Goal: Task Accomplishment & Management: Manage account settings

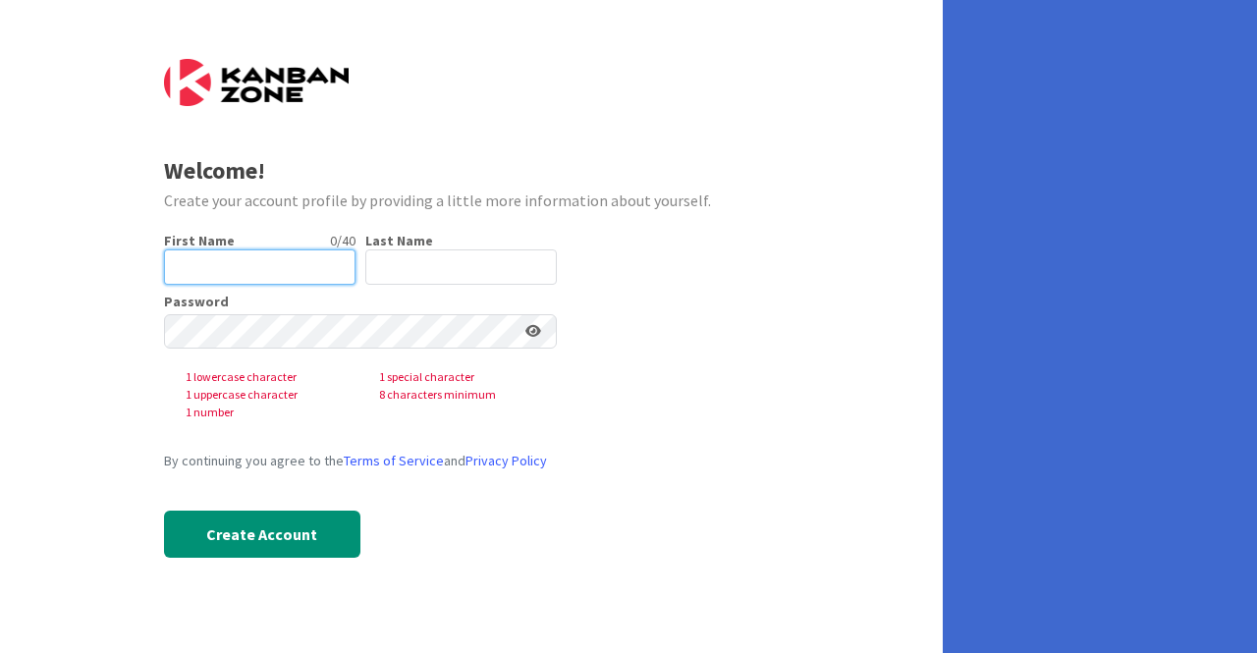
click at [220, 268] on input "text" at bounding box center [259, 266] width 191 height 35
type input "[PERSON_NAME]"
type input "Sanders"
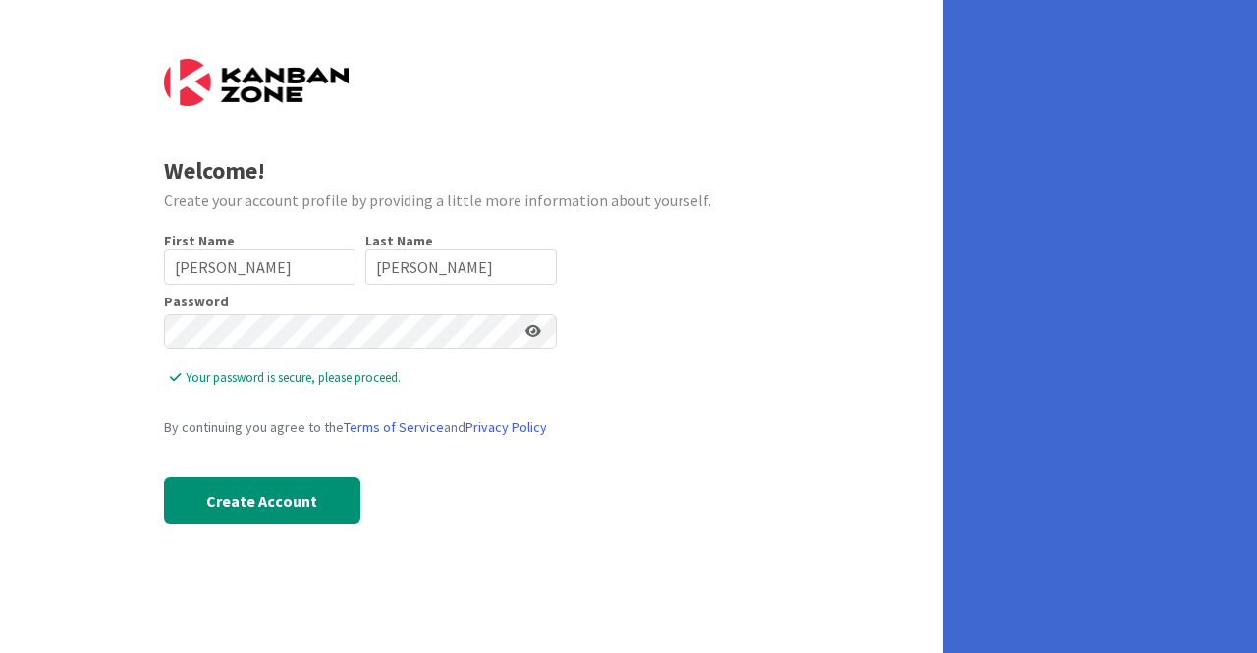
click at [531, 335] on icon at bounding box center [533, 331] width 16 height 14
click at [531, 335] on icon at bounding box center [532, 331] width 18 height 14
click at [287, 500] on button "Create Account" at bounding box center [262, 500] width 196 height 47
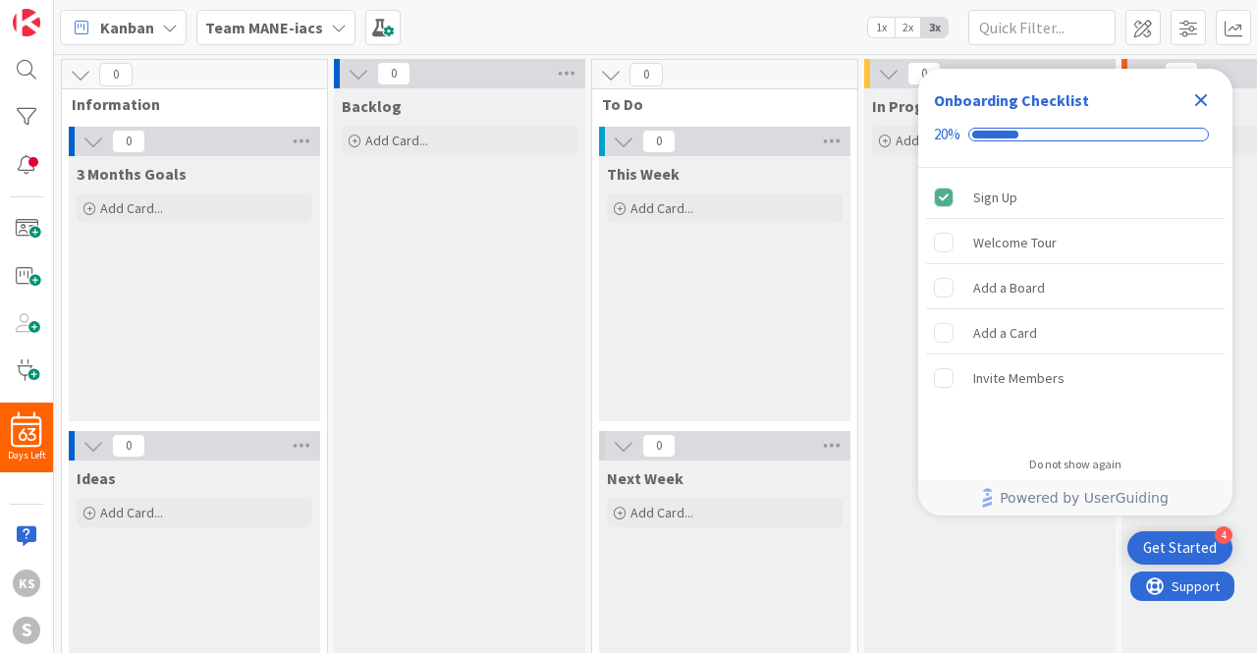
click at [1198, 102] on icon "Close Checklist" at bounding box center [1201, 100] width 13 height 13
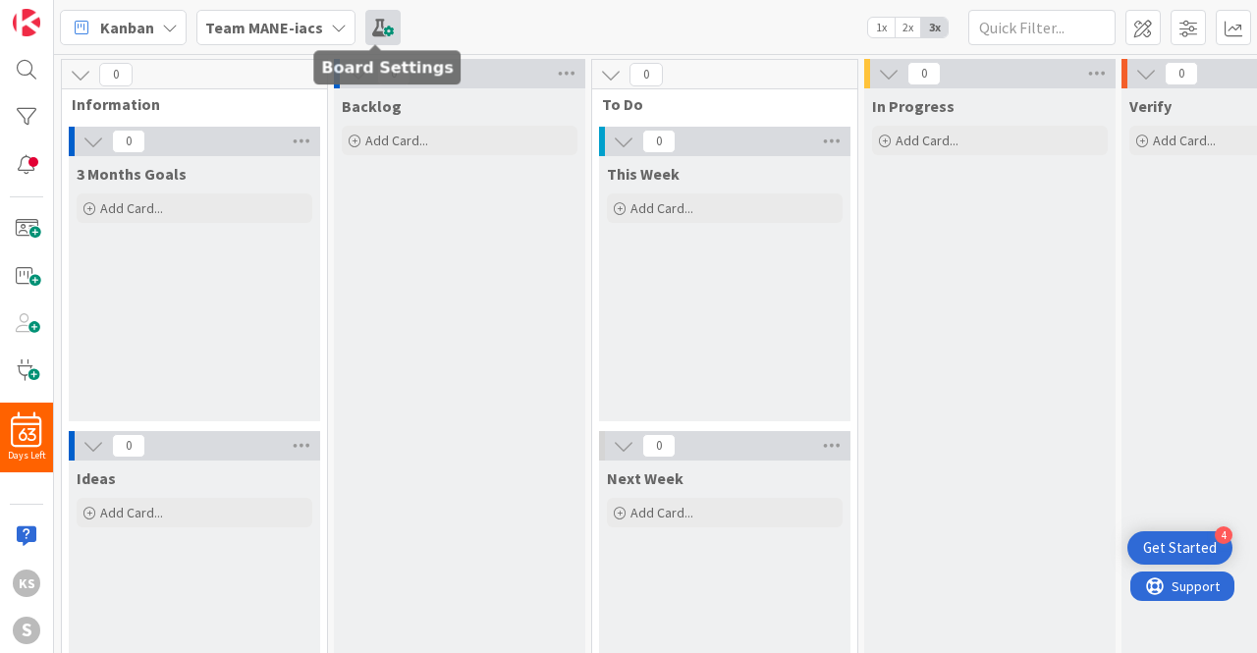
click at [384, 25] on span at bounding box center [382, 27] width 35 height 35
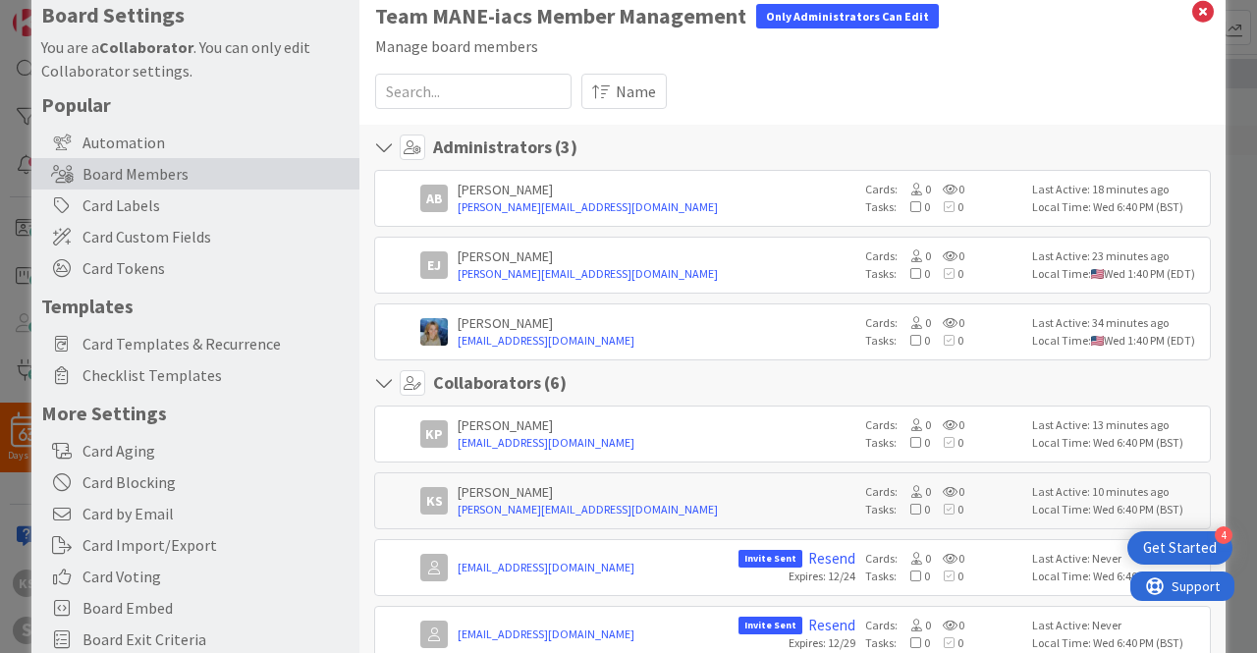
scroll to position [21, 0]
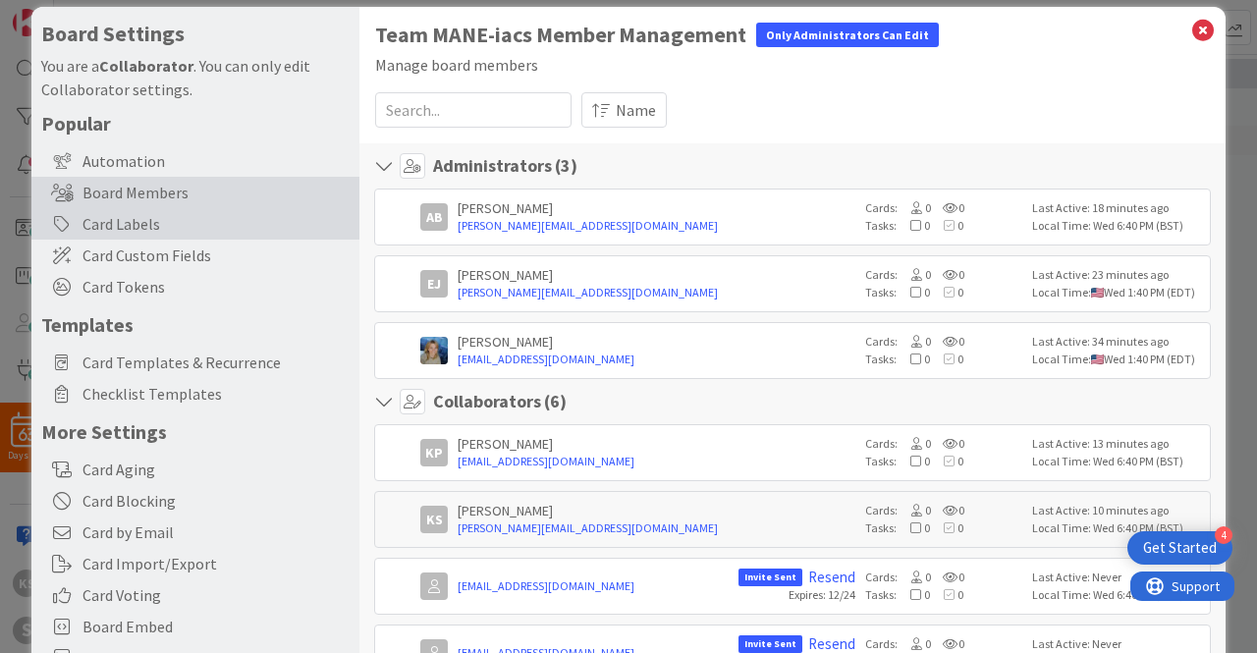
click at [176, 223] on div "Card Labels" at bounding box center [195, 223] width 328 height 31
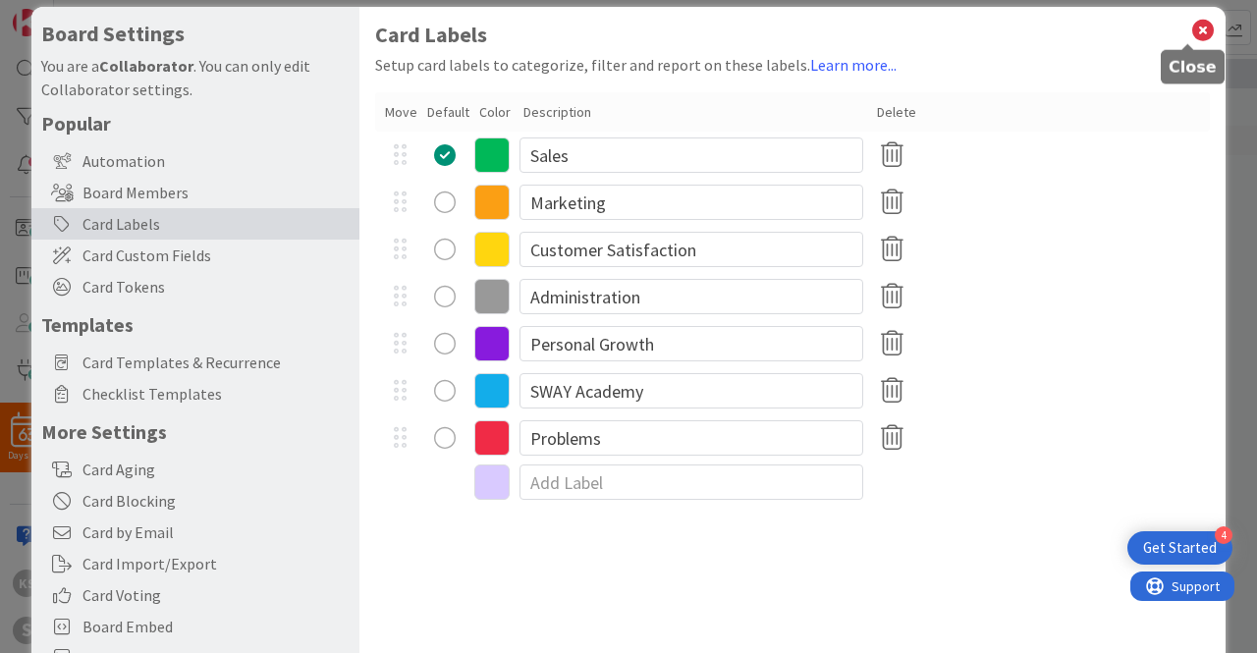
click at [1194, 33] on icon at bounding box center [1203, 30] width 26 height 27
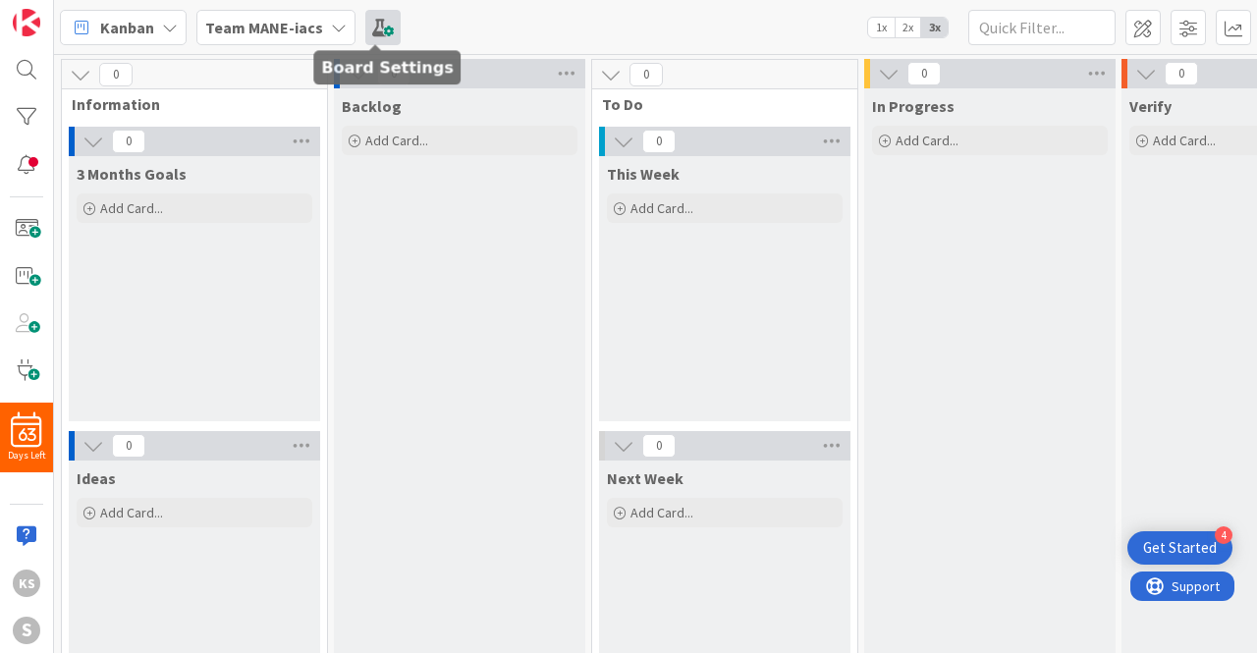
click at [373, 27] on span at bounding box center [382, 27] width 35 height 35
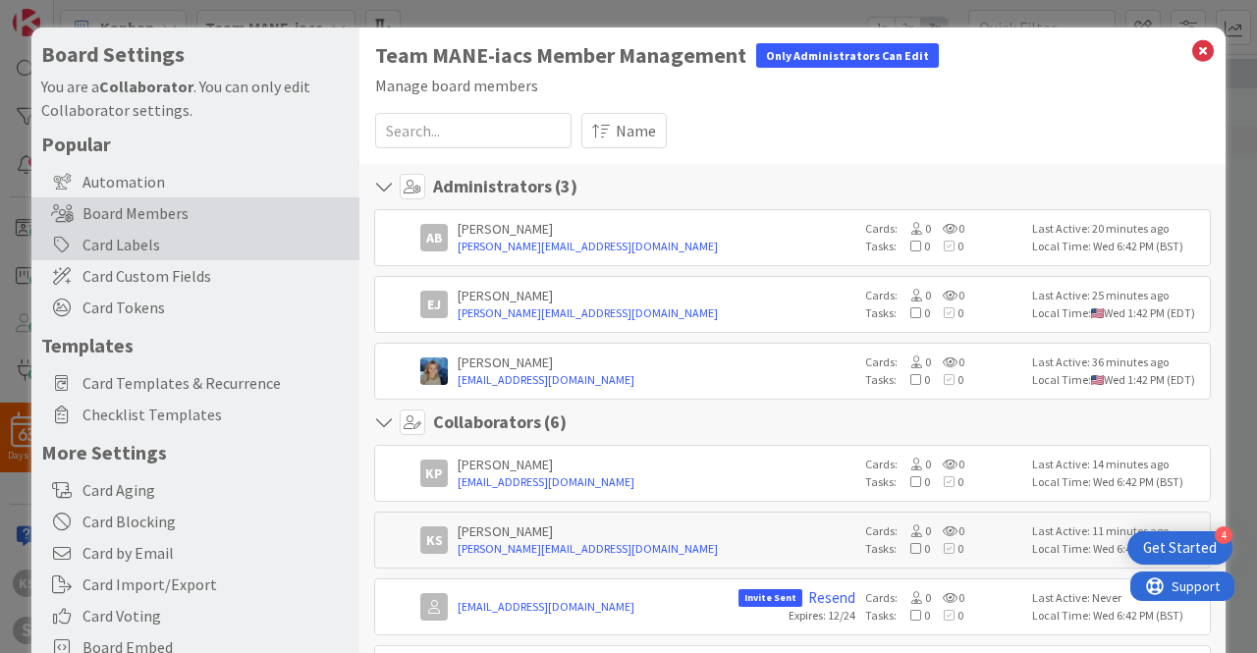
click at [152, 248] on div "Card Labels" at bounding box center [195, 244] width 328 height 31
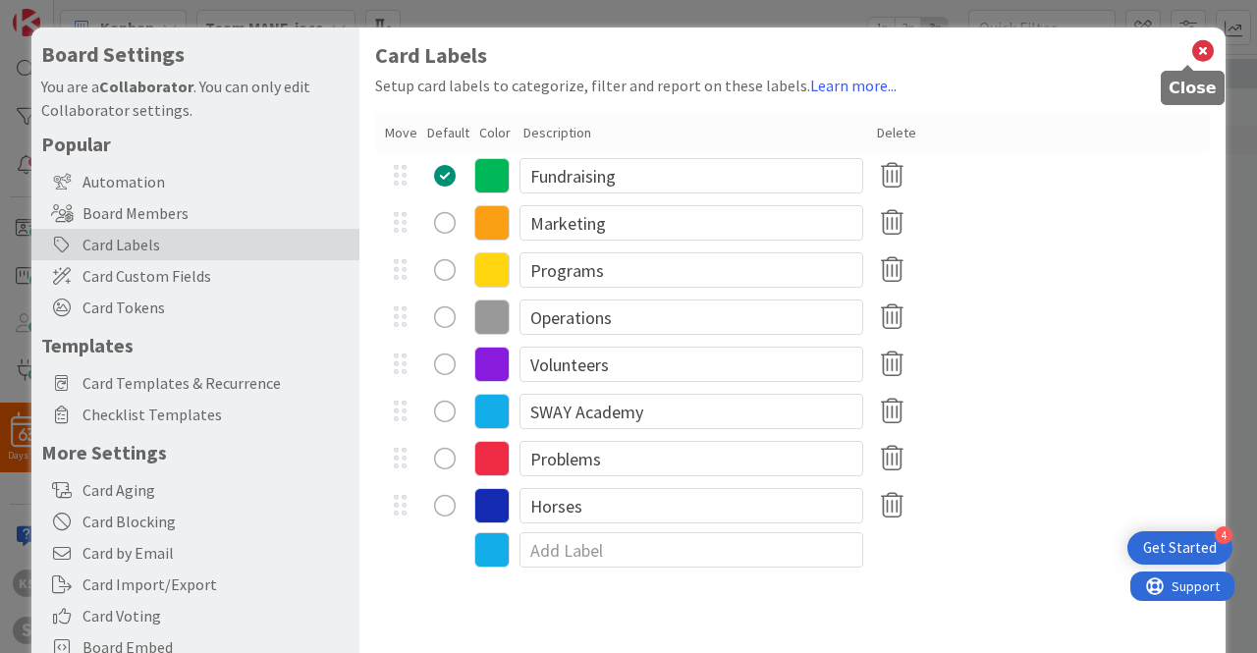
click at [1190, 47] on icon at bounding box center [1203, 50] width 26 height 27
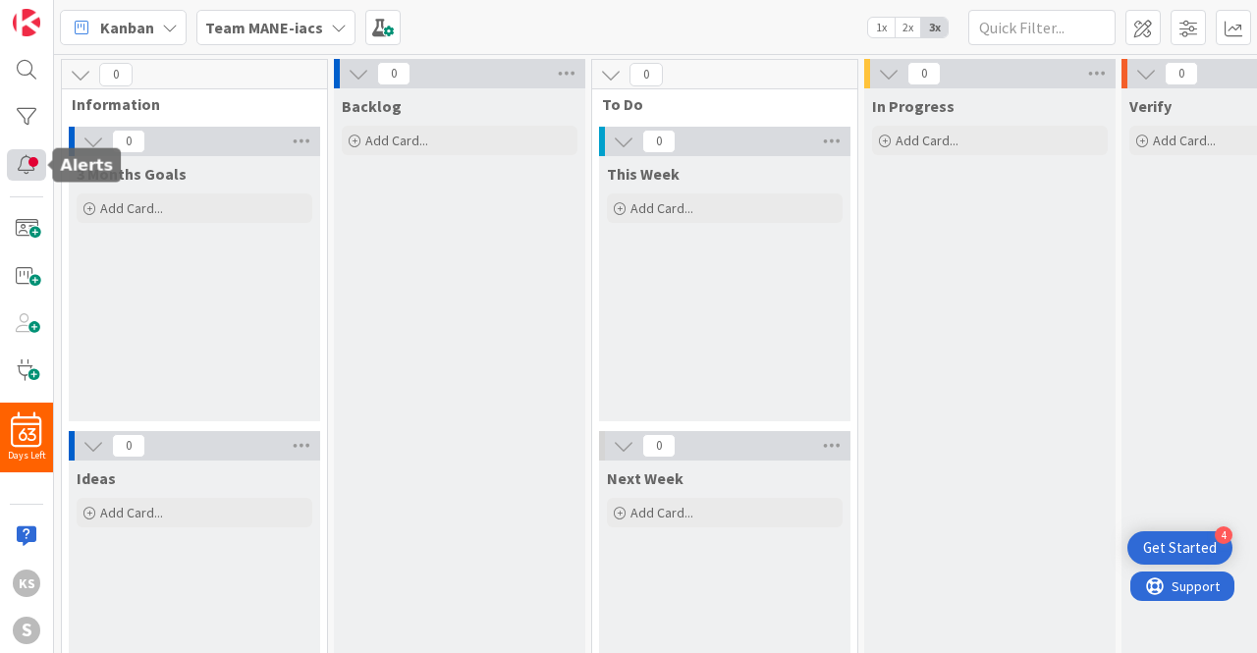
click at [29, 166] on div at bounding box center [26, 164] width 39 height 31
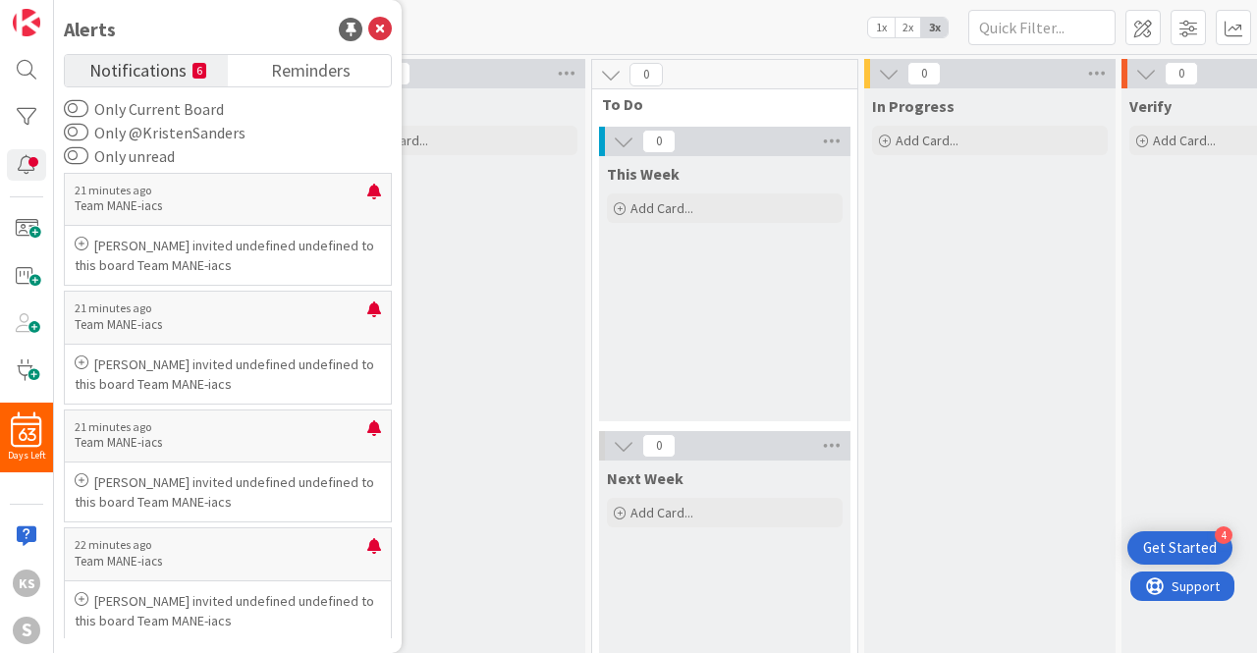
click at [485, 0] on div "Kanban Team MANE-iacs 1x 2x 3x" at bounding box center [655, 27] width 1203 height 54
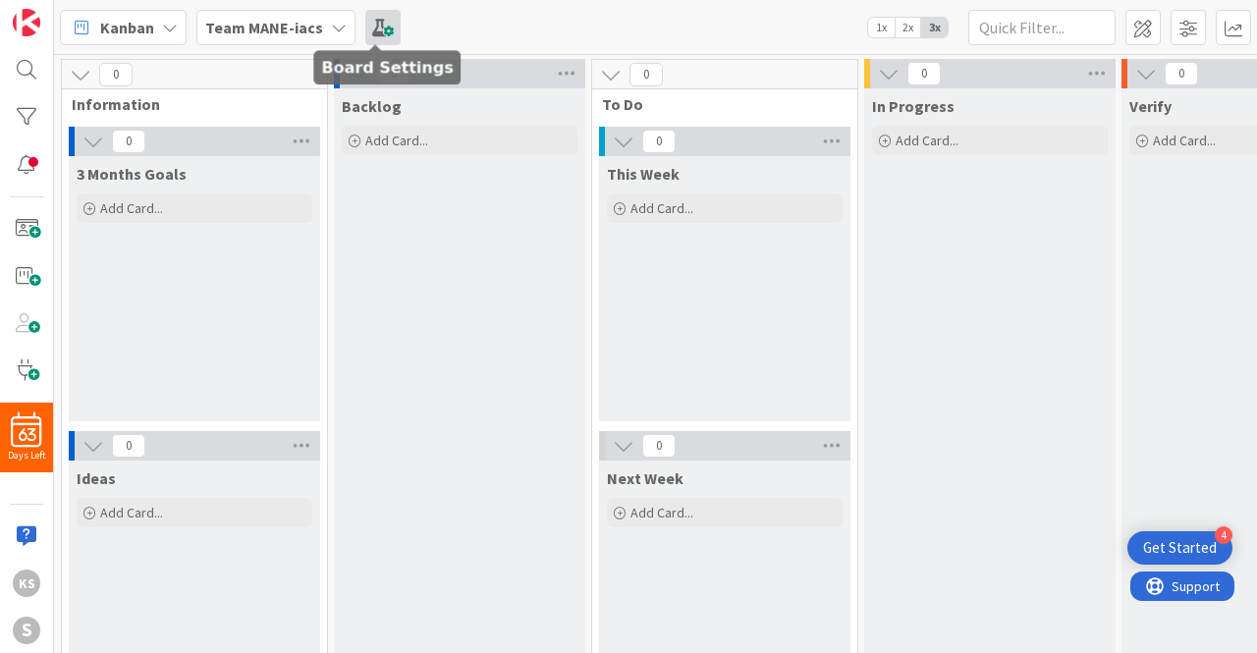
click at [374, 24] on span at bounding box center [382, 27] width 35 height 35
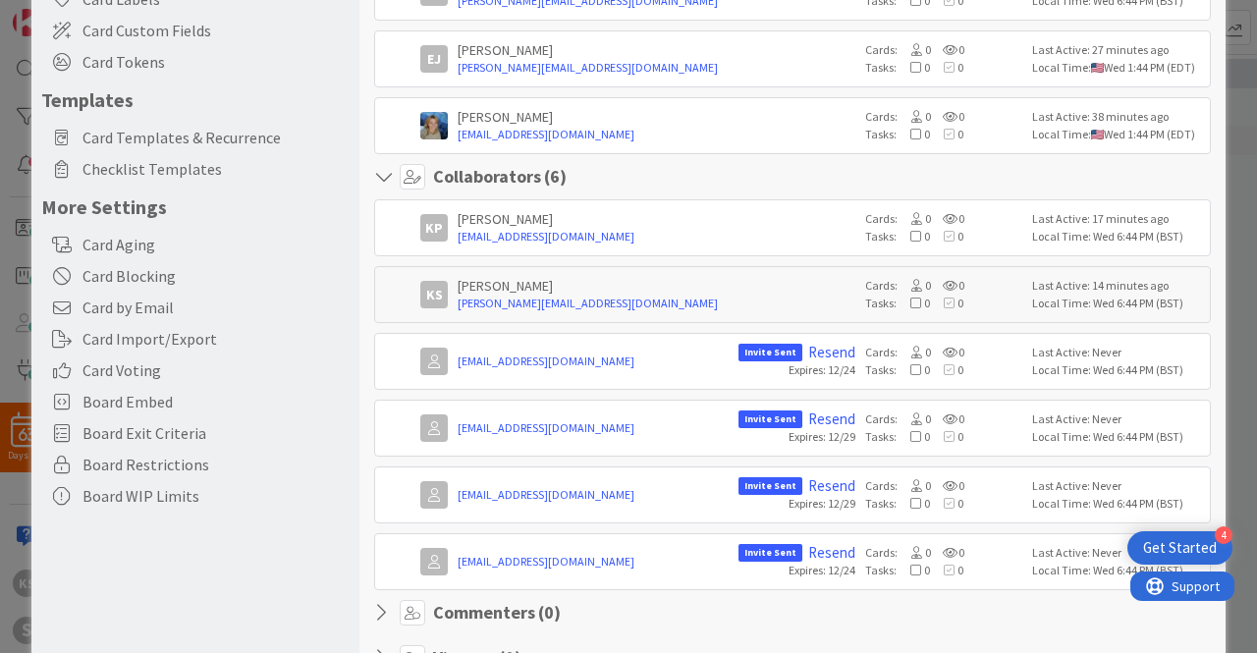
scroll to position [241, 0]
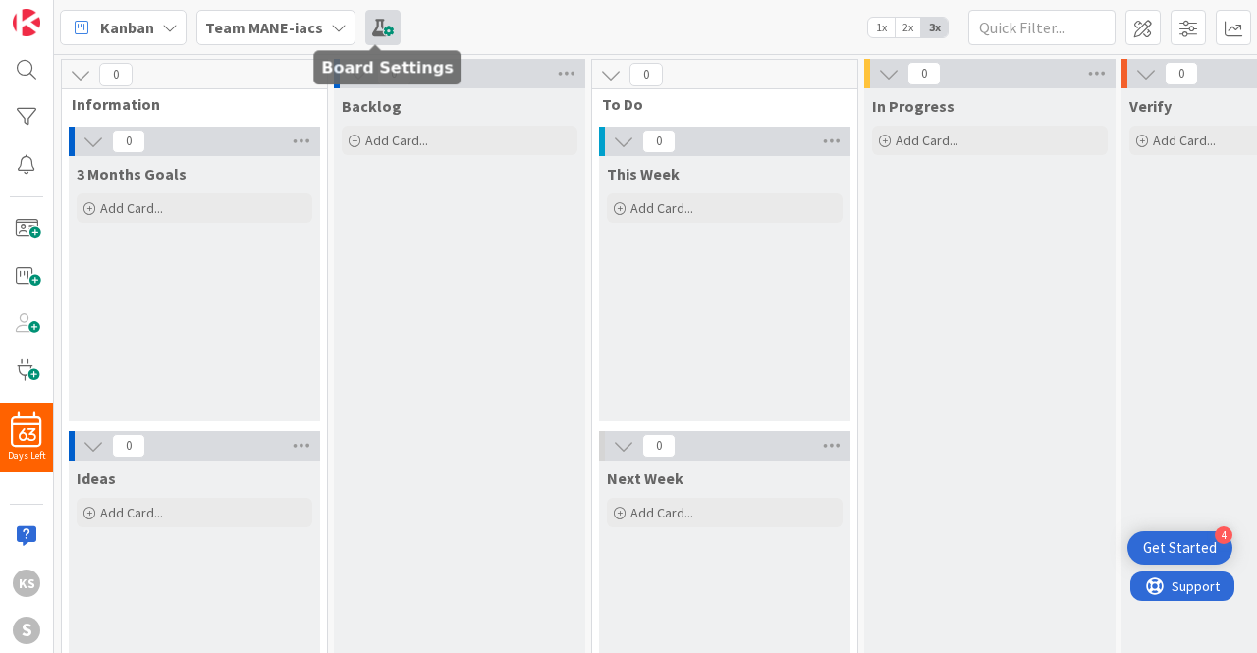
click at [376, 27] on span at bounding box center [382, 27] width 35 height 35
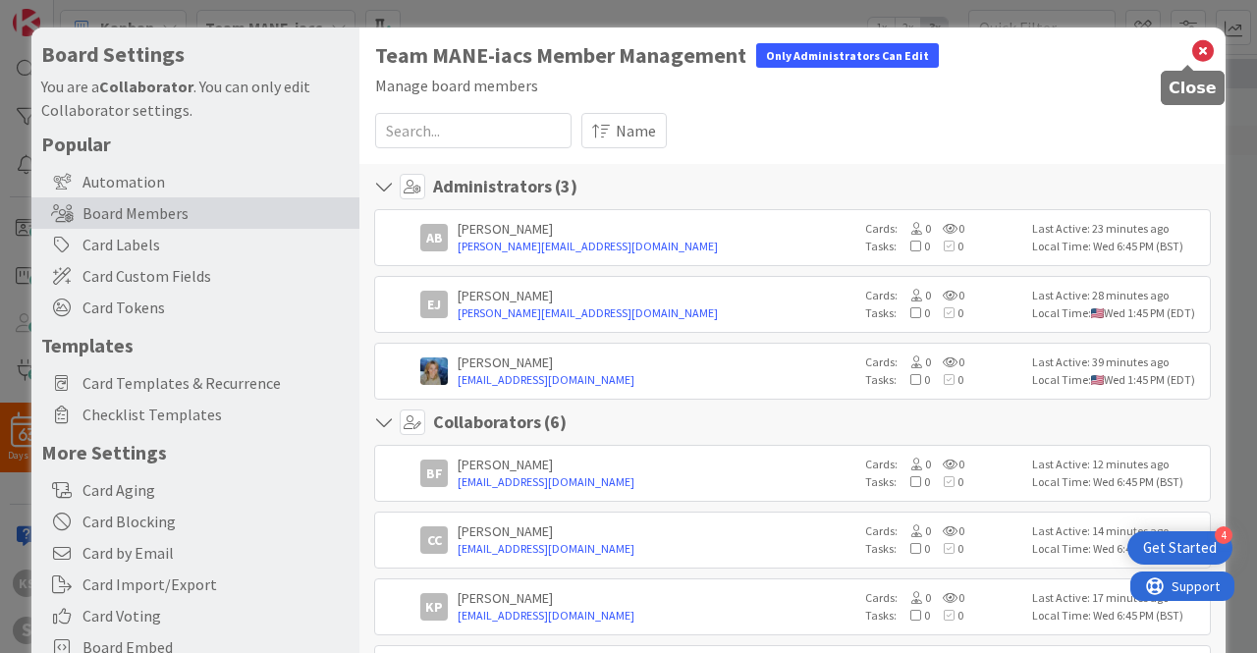
click at [1190, 50] on icon at bounding box center [1203, 50] width 26 height 27
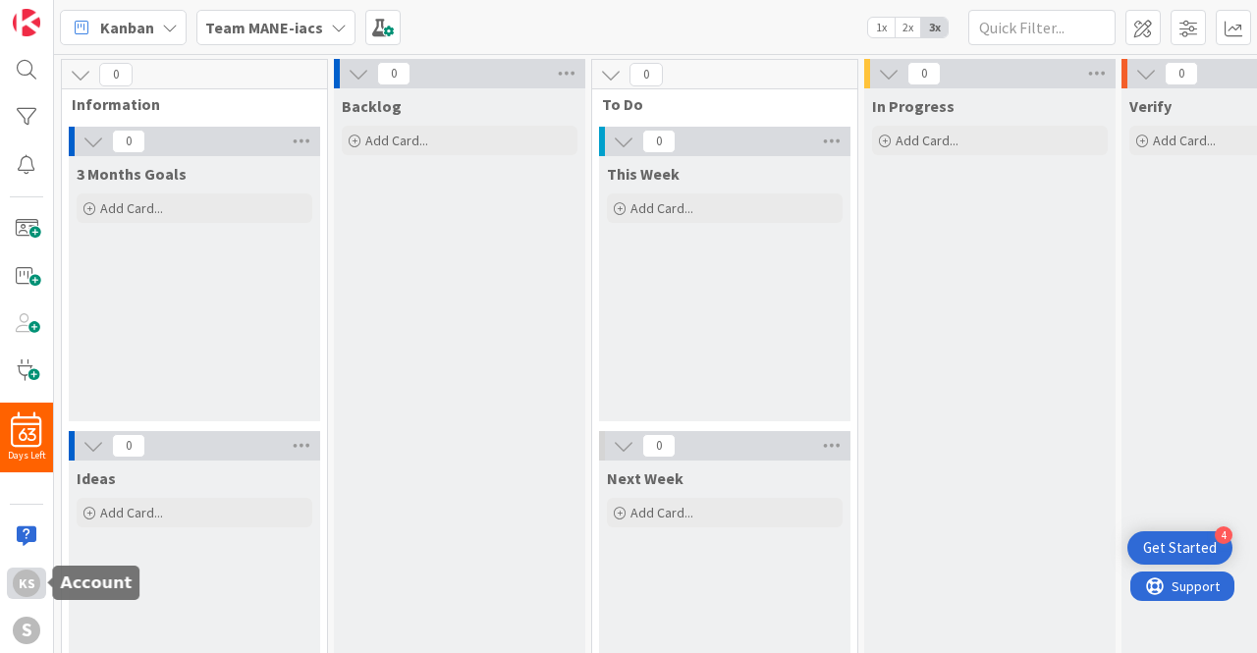
click at [27, 572] on div "KS" at bounding box center [26, 582] width 27 height 27
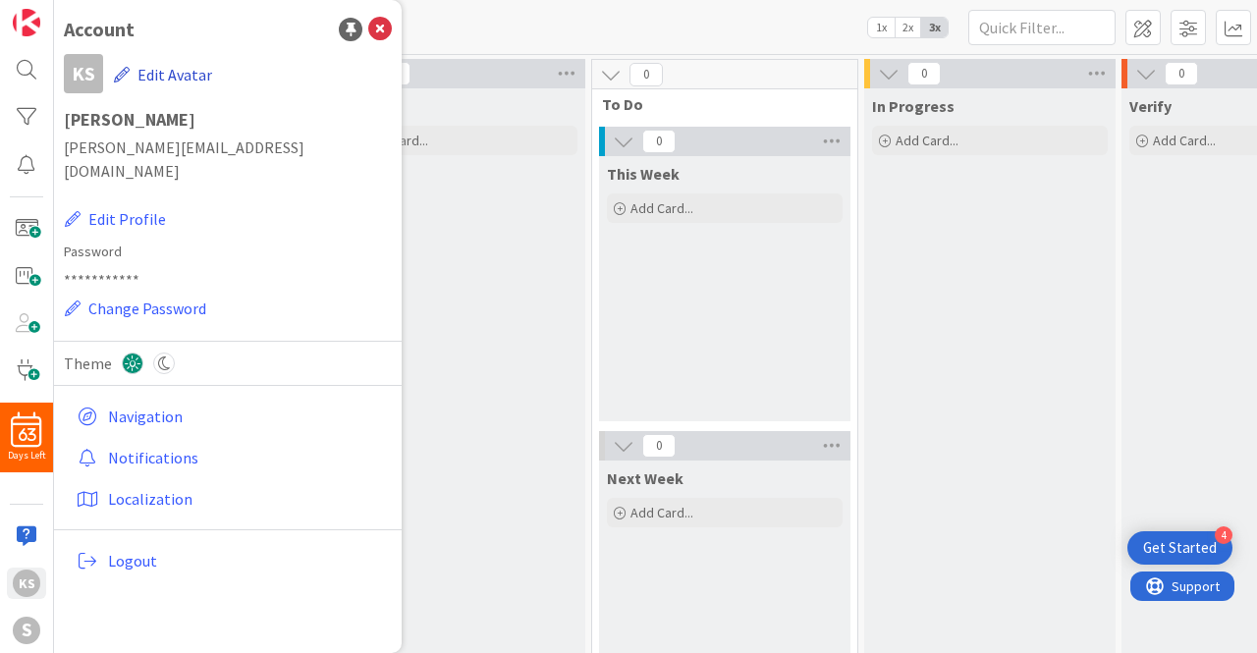
click at [163, 76] on button "Edit Avatar" at bounding box center [163, 74] width 100 height 41
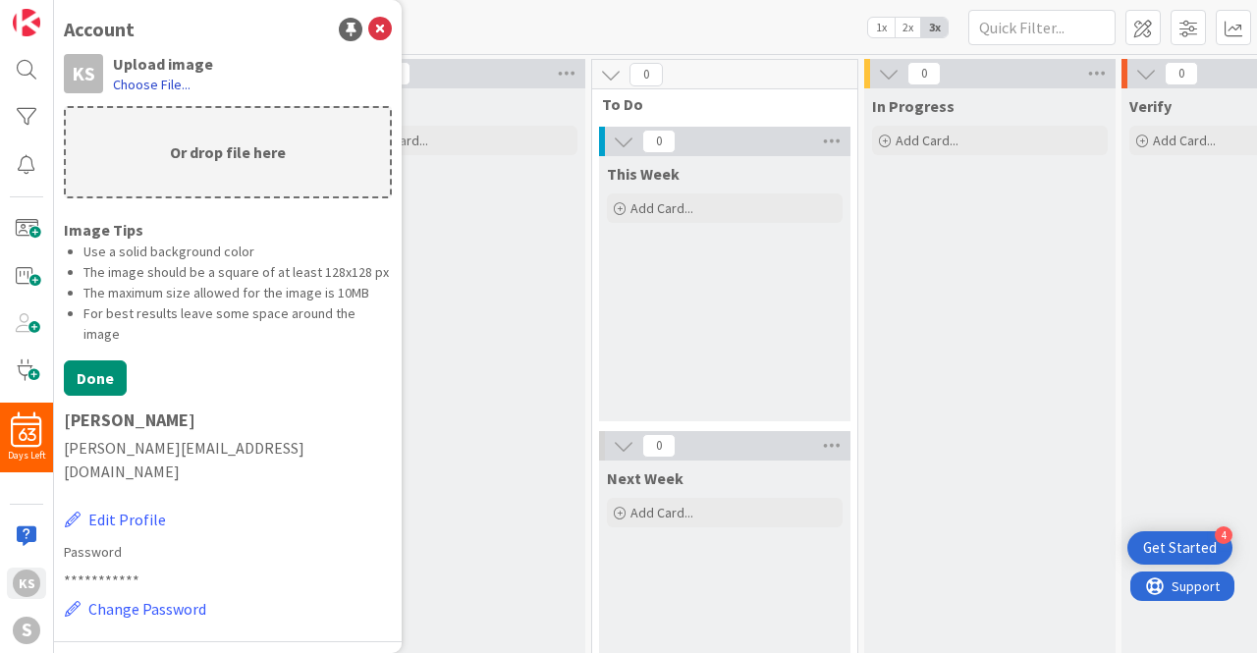
click at [161, 83] on label "Choose File..." at bounding box center [152, 85] width 78 height 20
click at [54, 0] on input "Choose File..." at bounding box center [54, 0] width 0 height 0
click at [151, 78] on label "Choose File..." at bounding box center [152, 85] width 78 height 20
click at [54, 0] on input "Choose File..." at bounding box center [54, 0] width 0 height 0
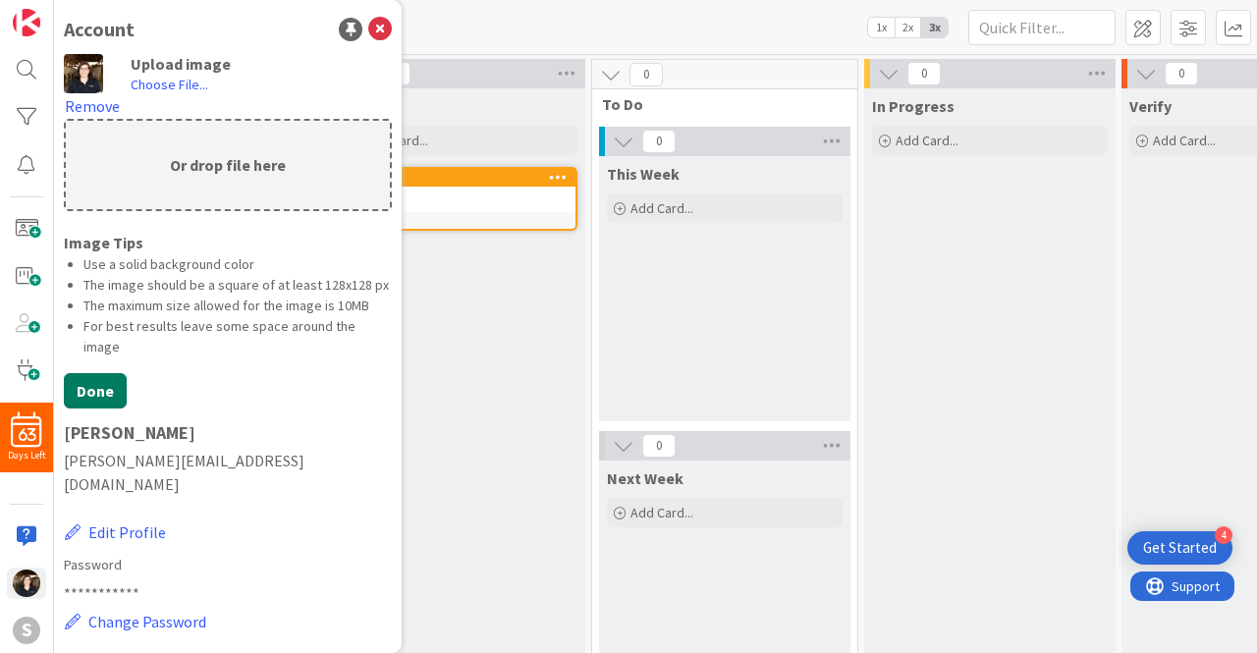
click at [86, 406] on button "Done" at bounding box center [95, 390] width 63 height 35
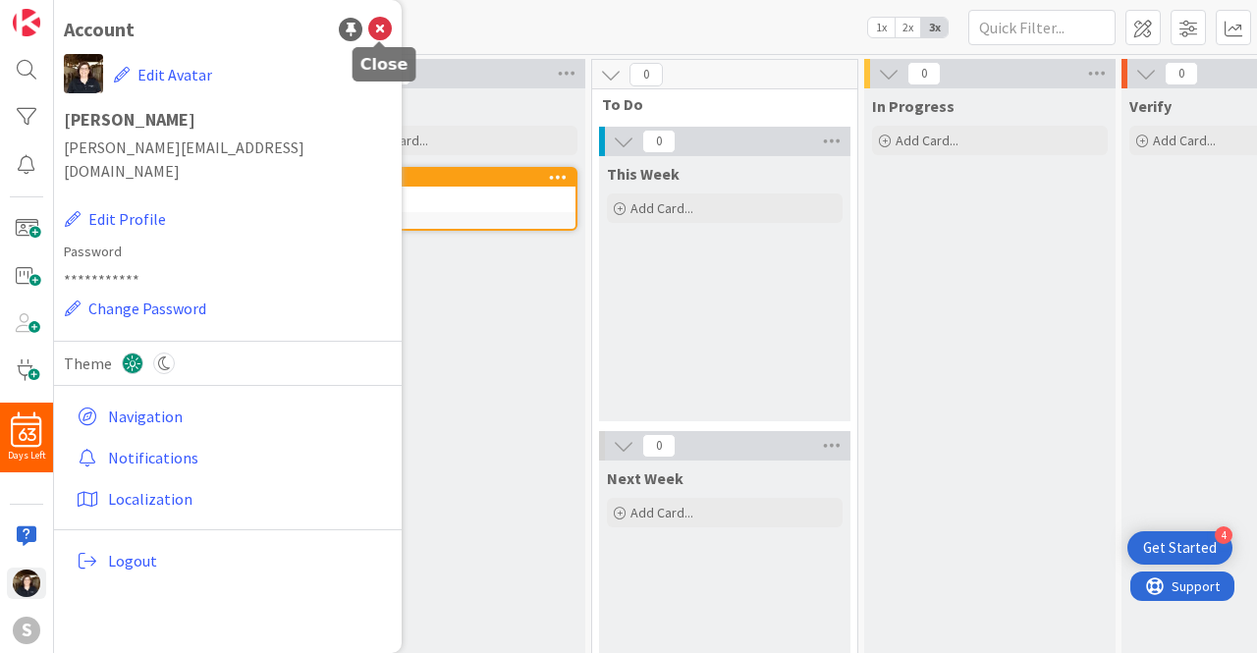
click at [376, 30] on icon at bounding box center [380, 30] width 24 height 24
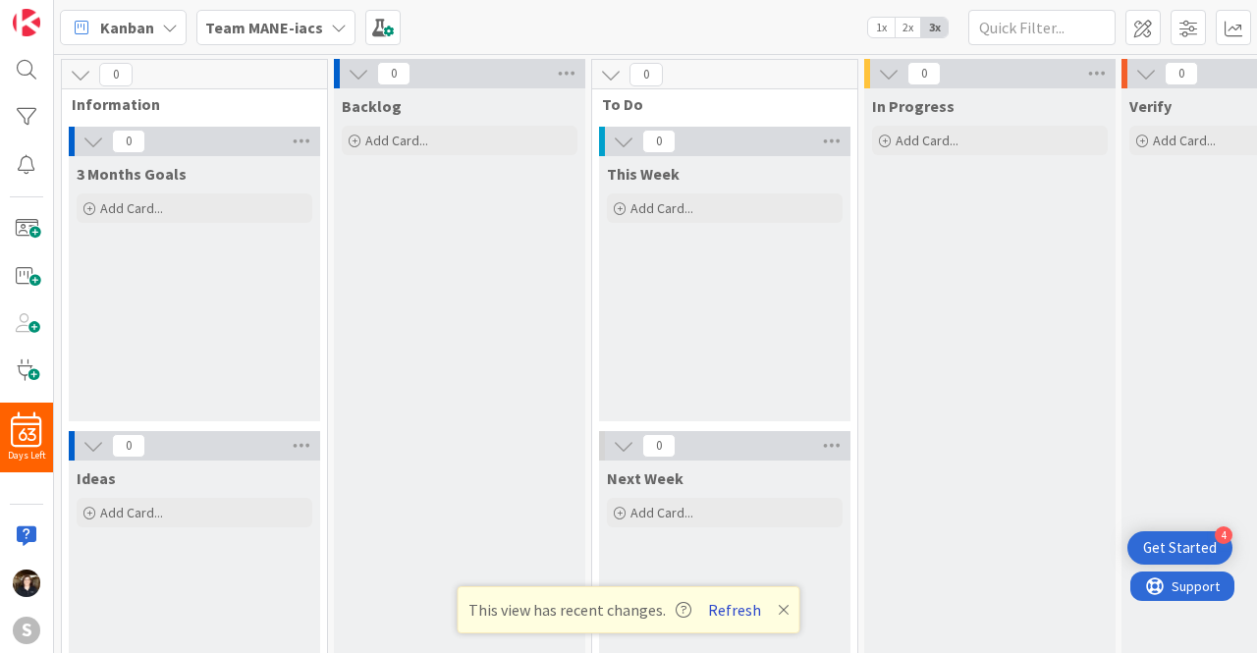
click at [728, 610] on button "Refresh" at bounding box center [734, 610] width 67 height 26
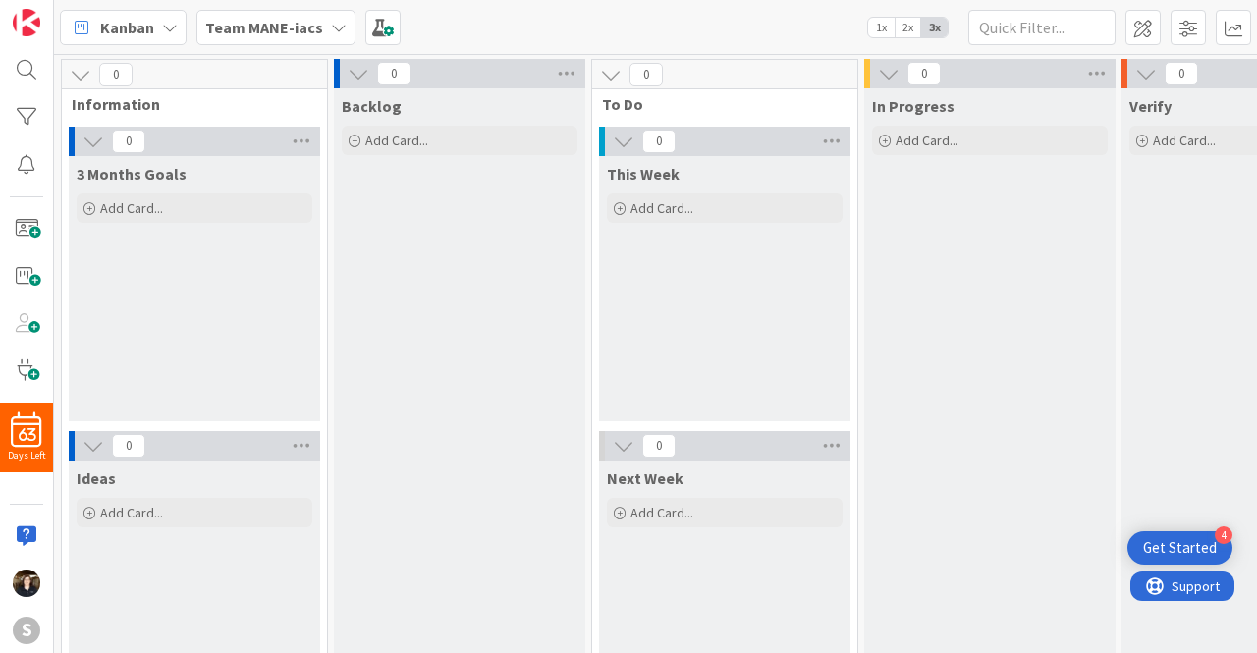
scroll to position [0, 228]
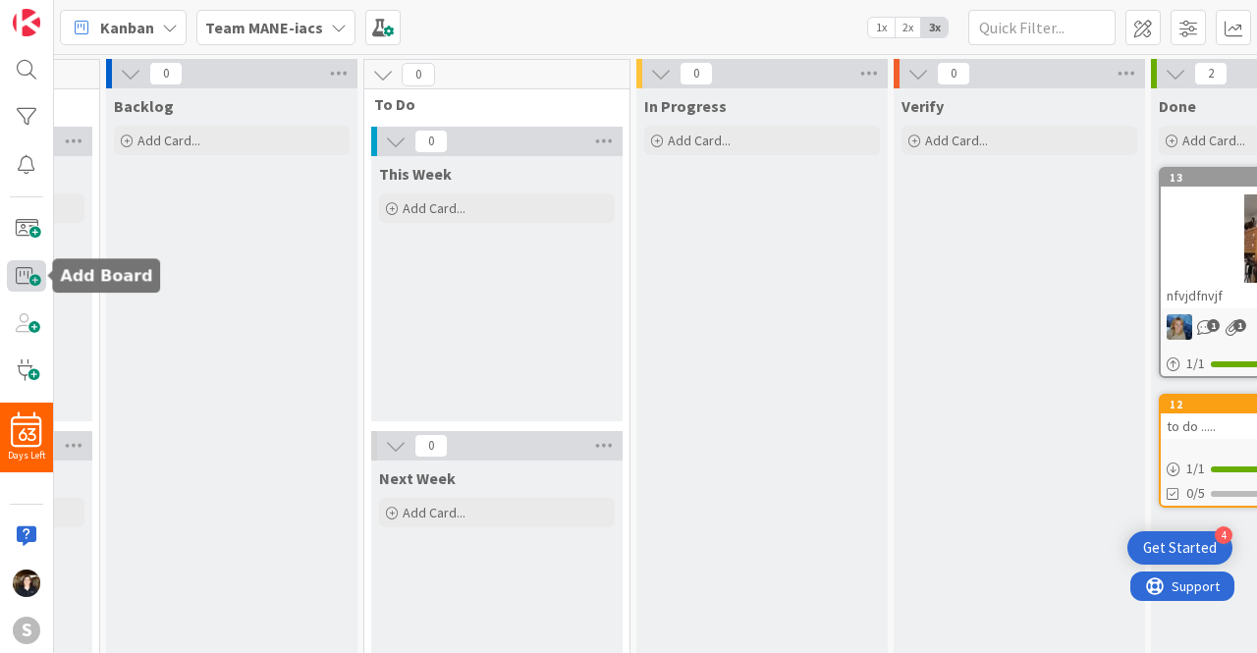
click at [28, 272] on span at bounding box center [26, 275] width 39 height 31
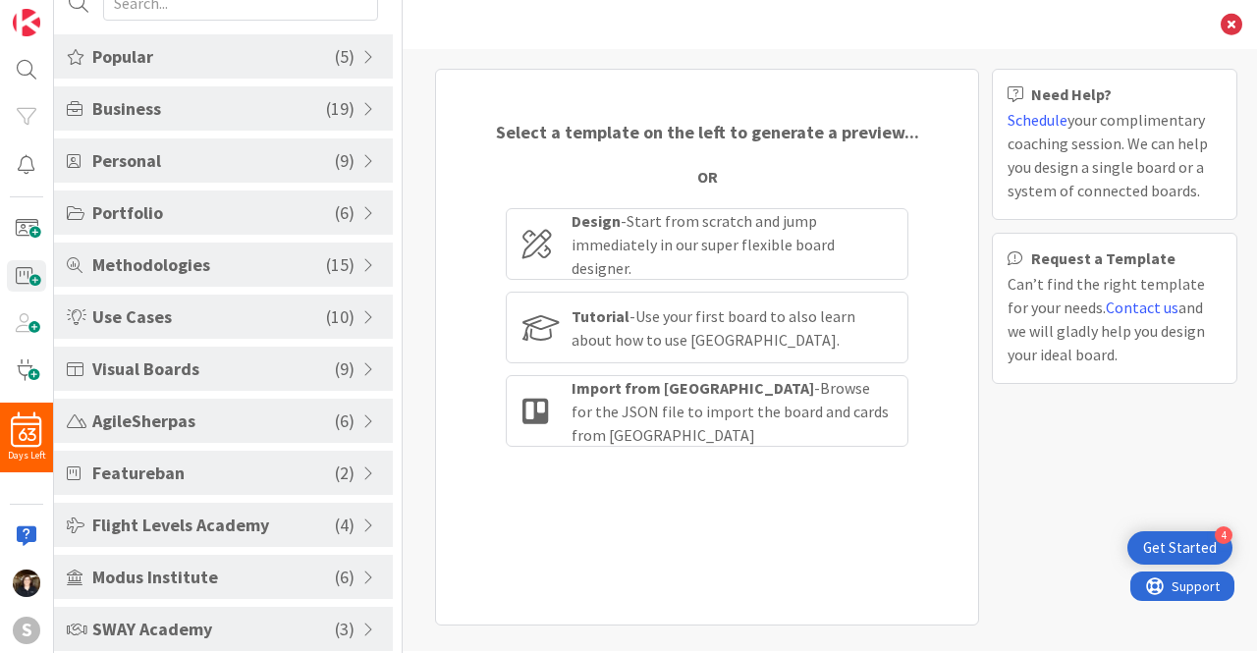
scroll to position [90, 0]
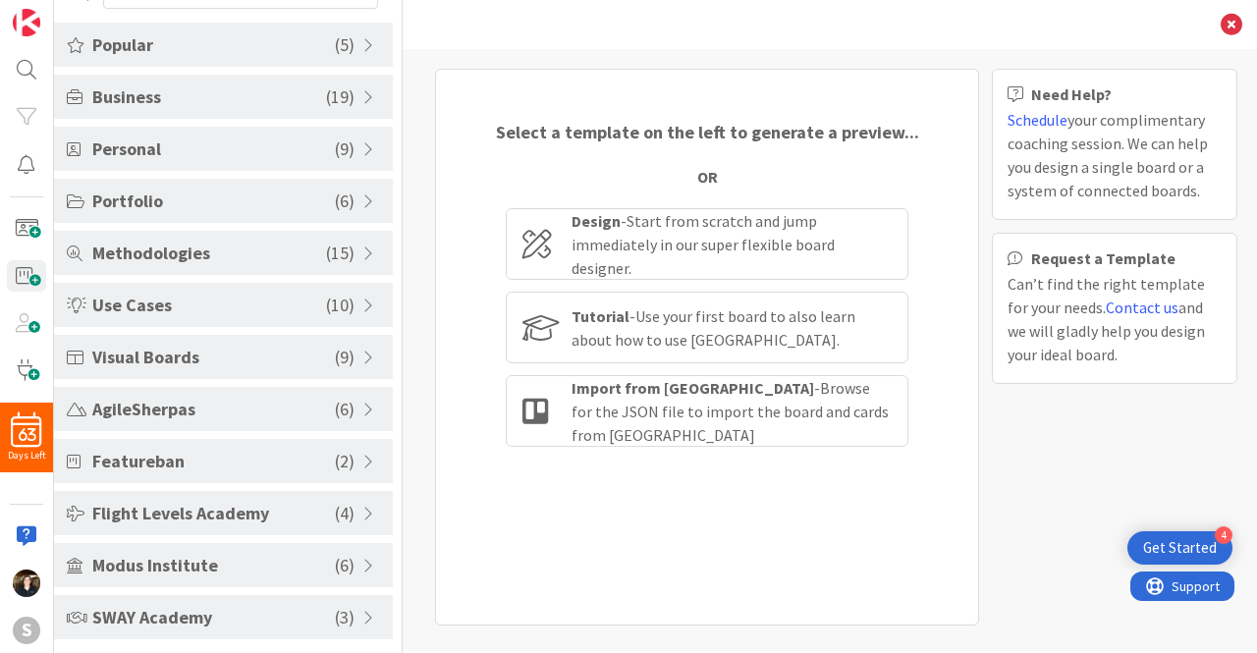
click at [262, 619] on span "SWAY Academy" at bounding box center [213, 617] width 242 height 27
click at [363, 613] on span at bounding box center [371, 618] width 18 height 16
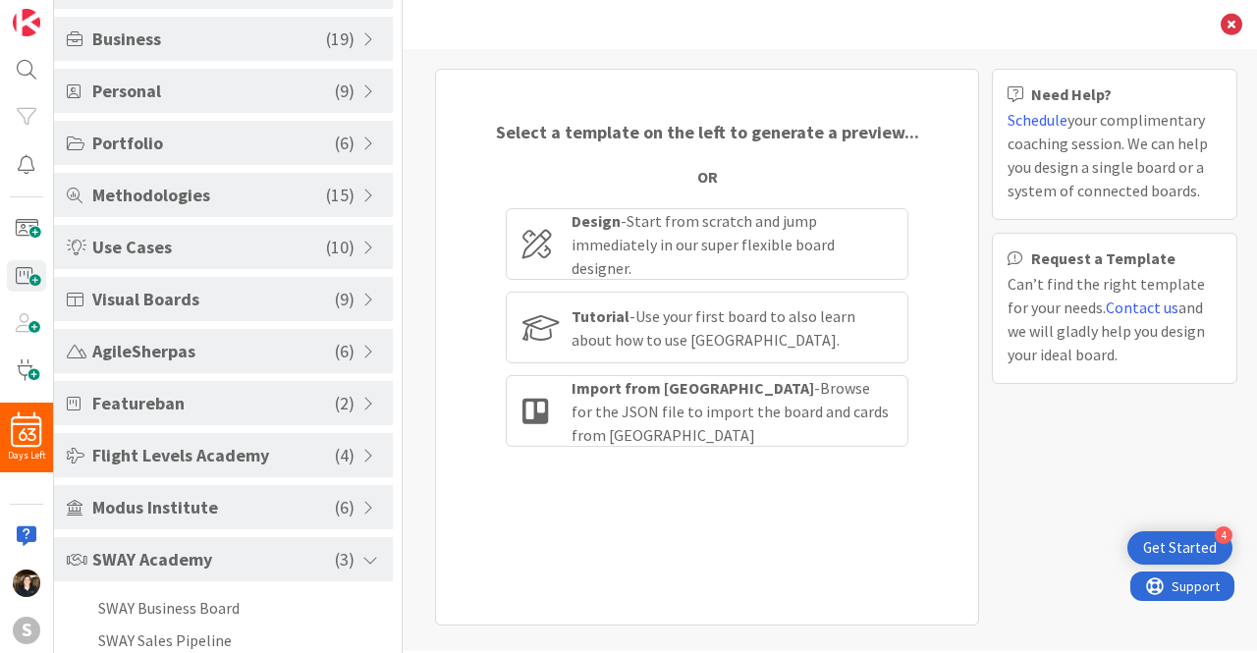
scroll to position [197, 0]
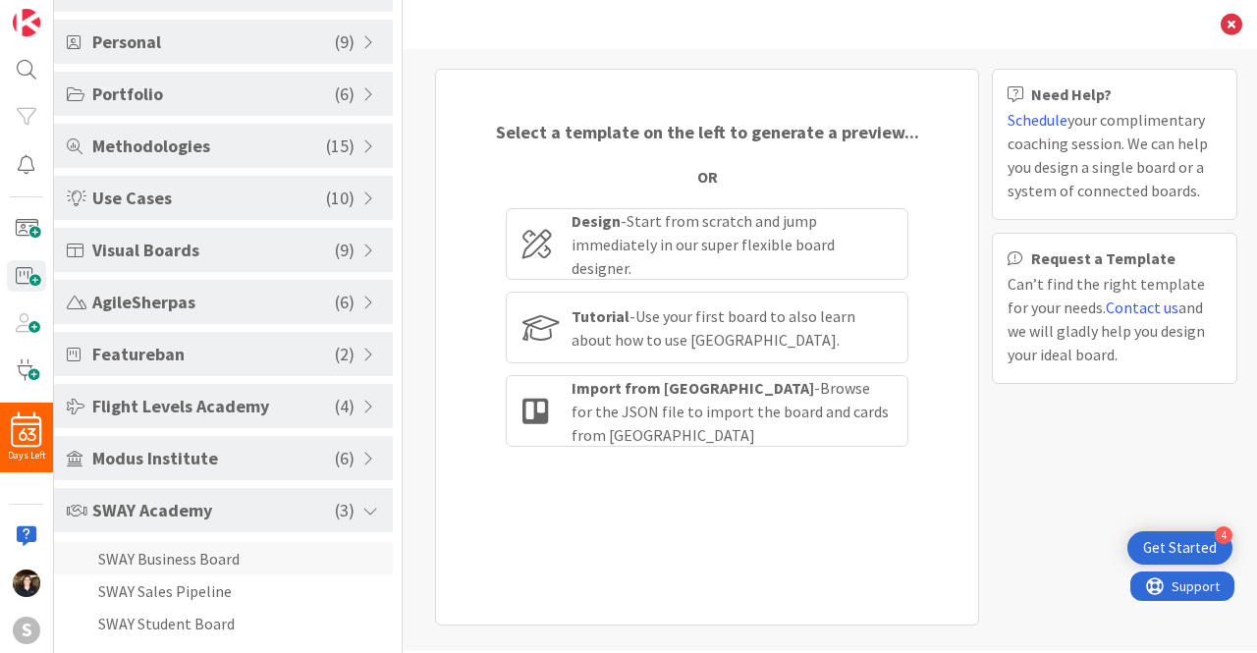
click at [195, 558] on li "SWAY Business Board" at bounding box center [223, 558] width 339 height 32
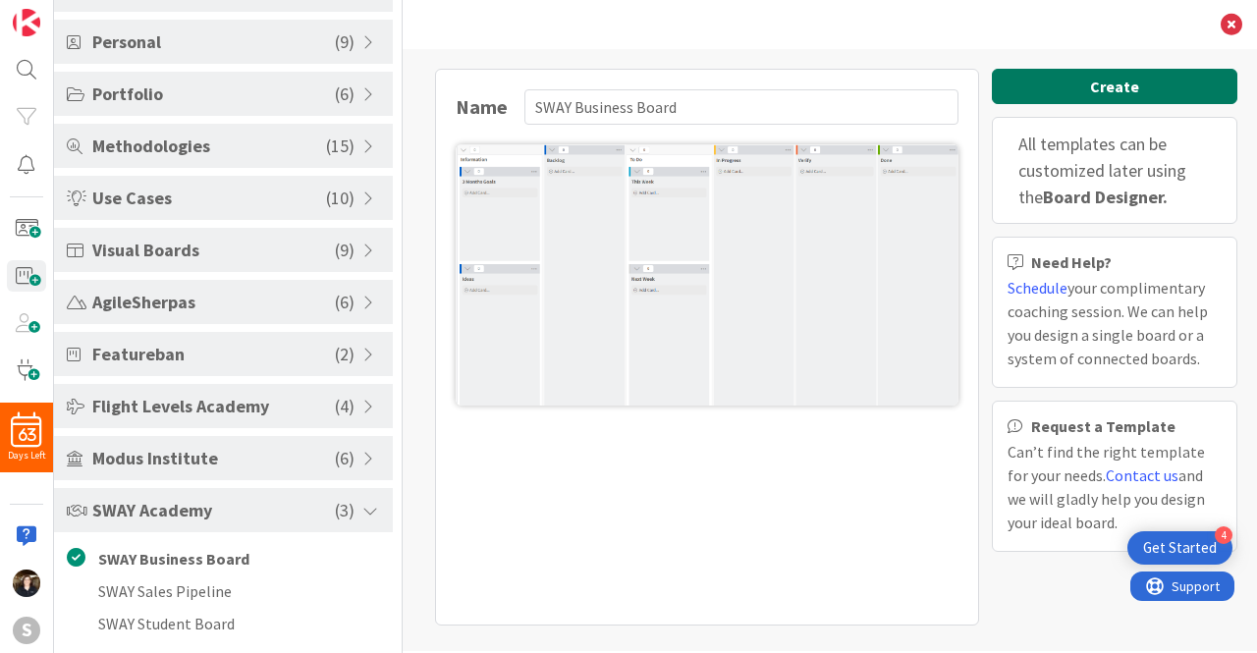
click at [1111, 90] on button "Create" at bounding box center [1114, 86] width 245 height 35
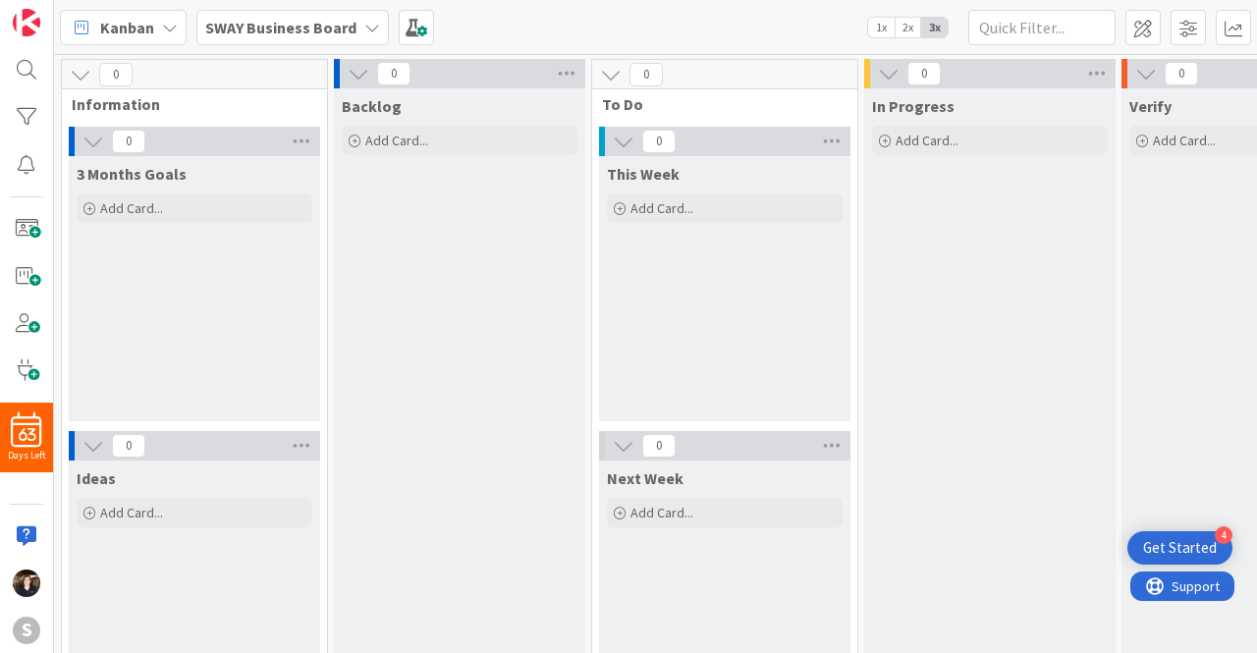
click at [271, 21] on b "SWAY Business Board" at bounding box center [280, 28] width 151 height 20
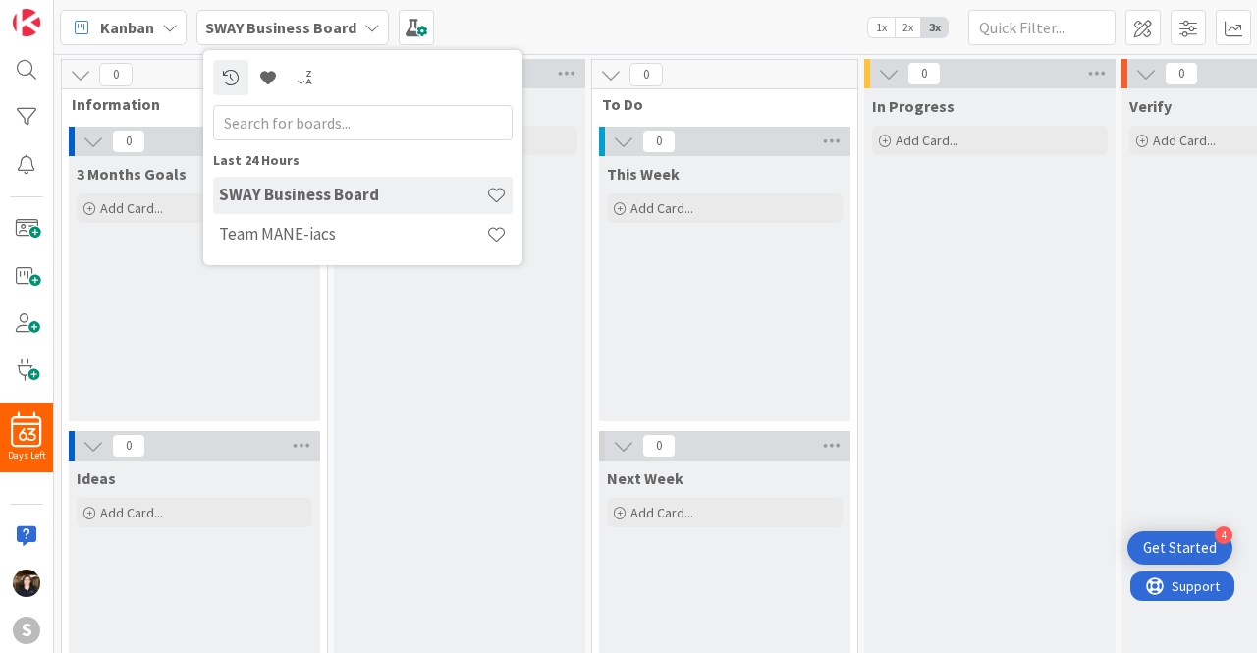
click at [271, 21] on b "SWAY Business Board" at bounding box center [280, 28] width 151 height 20
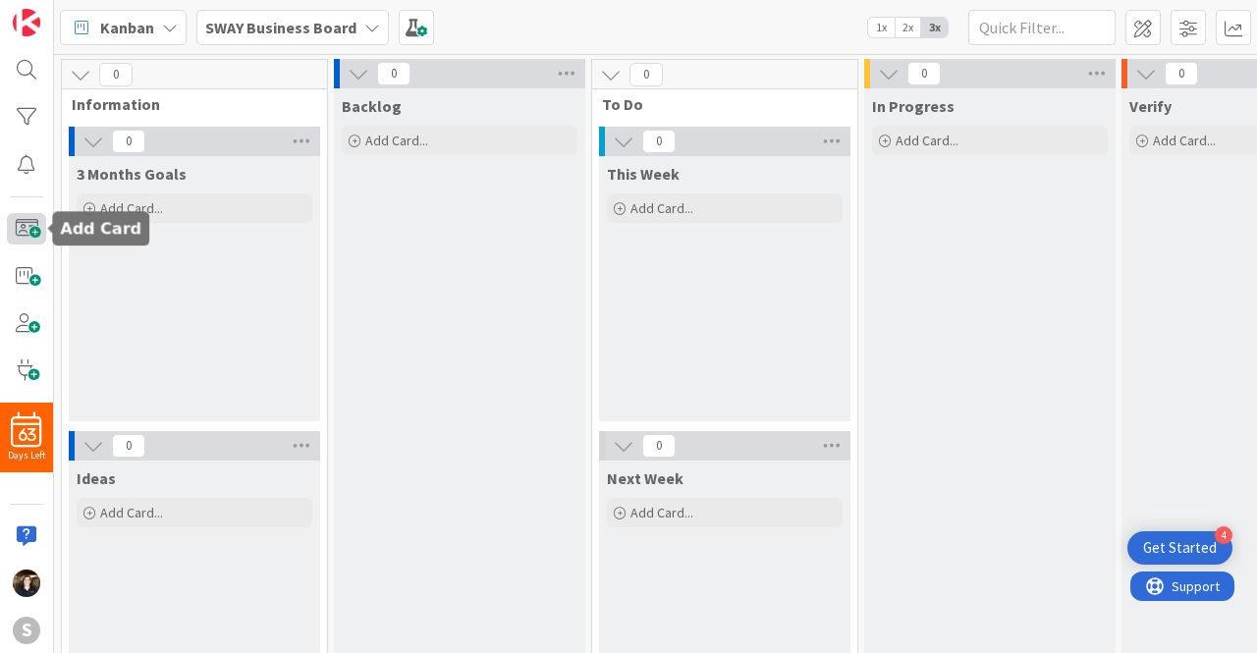
click at [29, 215] on span at bounding box center [26, 228] width 39 height 31
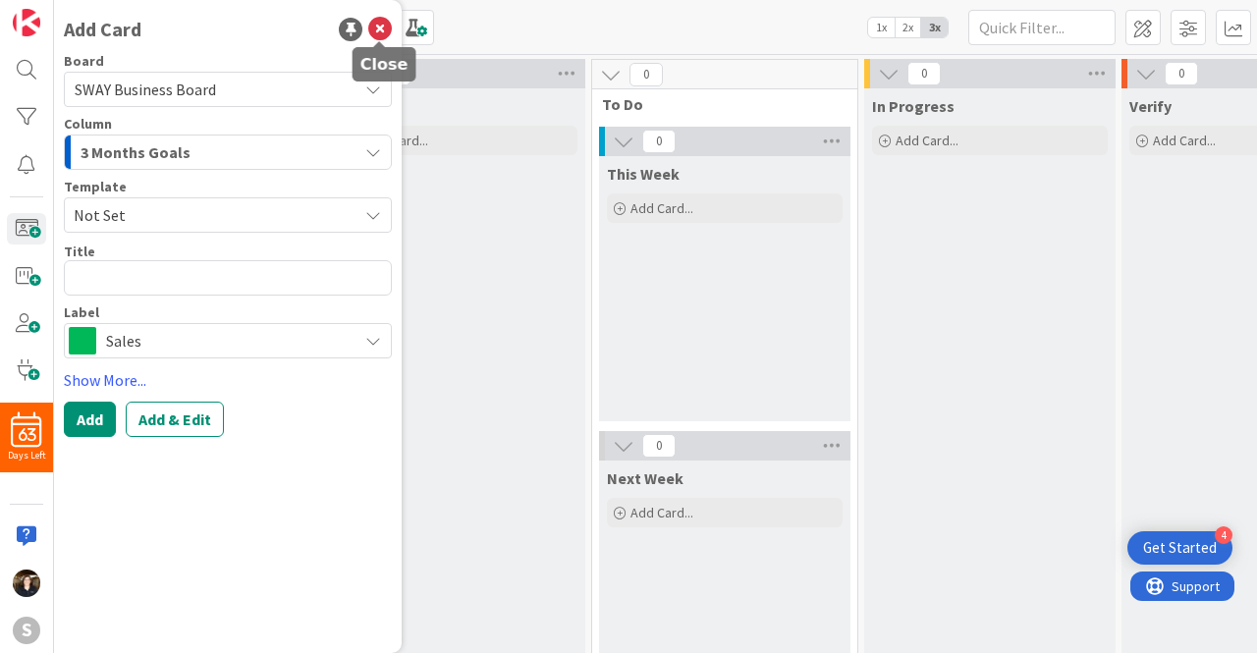
click at [382, 28] on icon at bounding box center [380, 30] width 24 height 24
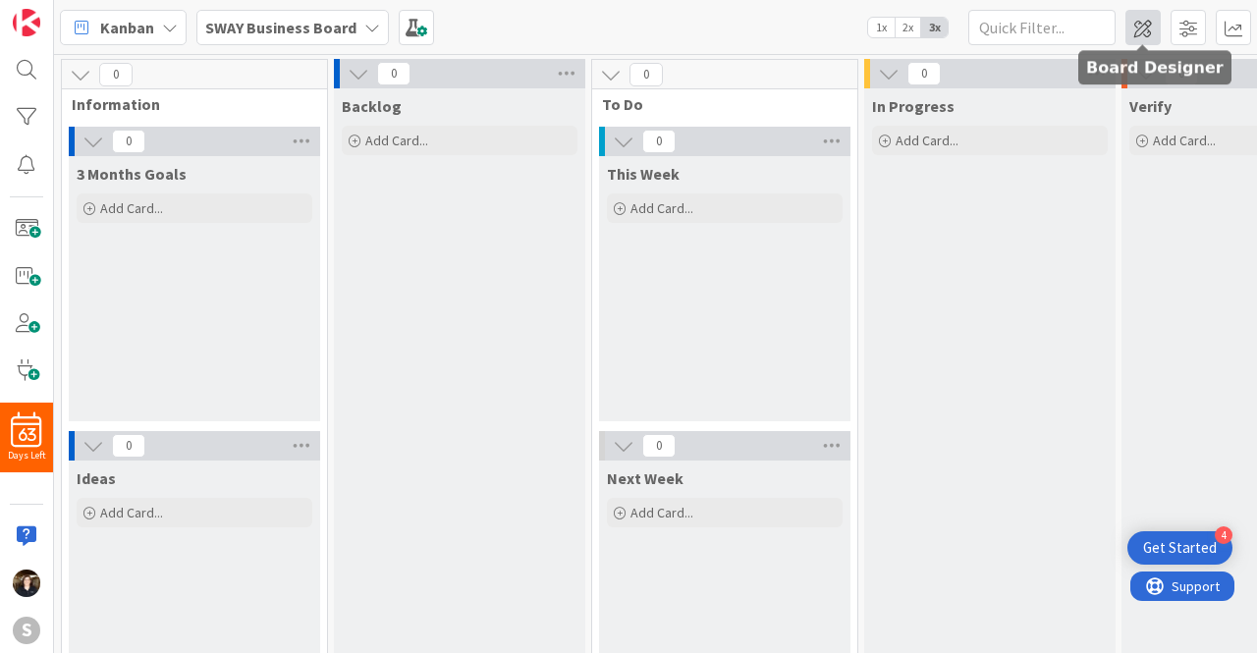
click at [1150, 25] on span at bounding box center [1142, 27] width 35 height 35
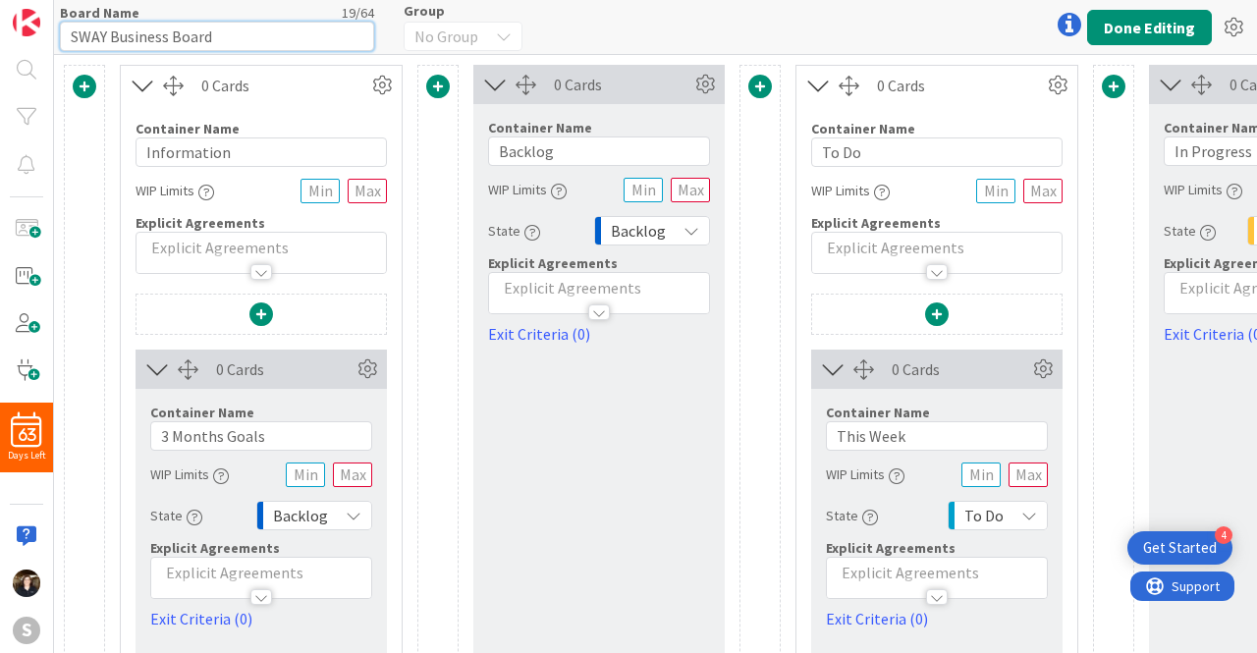
click at [258, 32] on input "SWAY Business Board" at bounding box center [217, 36] width 314 height 29
click at [253, 35] on input "SWAY Business Board" at bounding box center [217, 36] width 314 height 29
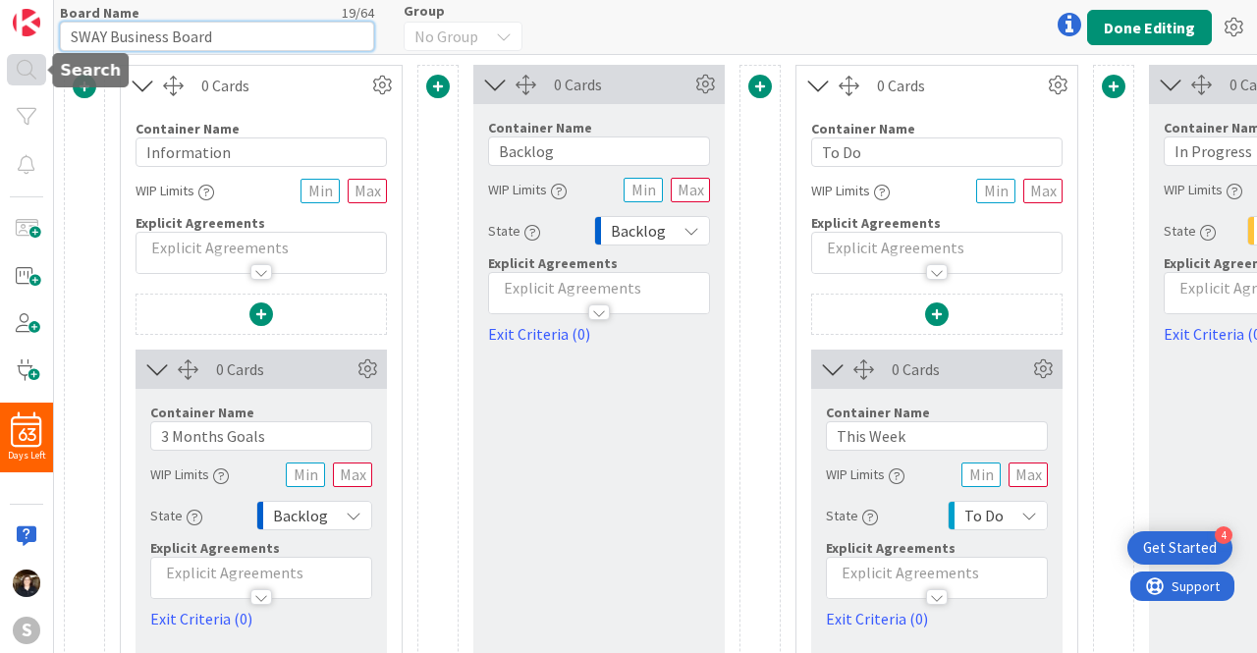
drag, startPoint x: 233, startPoint y: 34, endPoint x: 30, endPoint y: 57, distance: 203.5
click at [30, 57] on div "63 Days Left S Board Name 19 / 64 SWAY Business Board Group No Group Done Editi…" at bounding box center [628, 326] width 1257 height 653
type input "M"
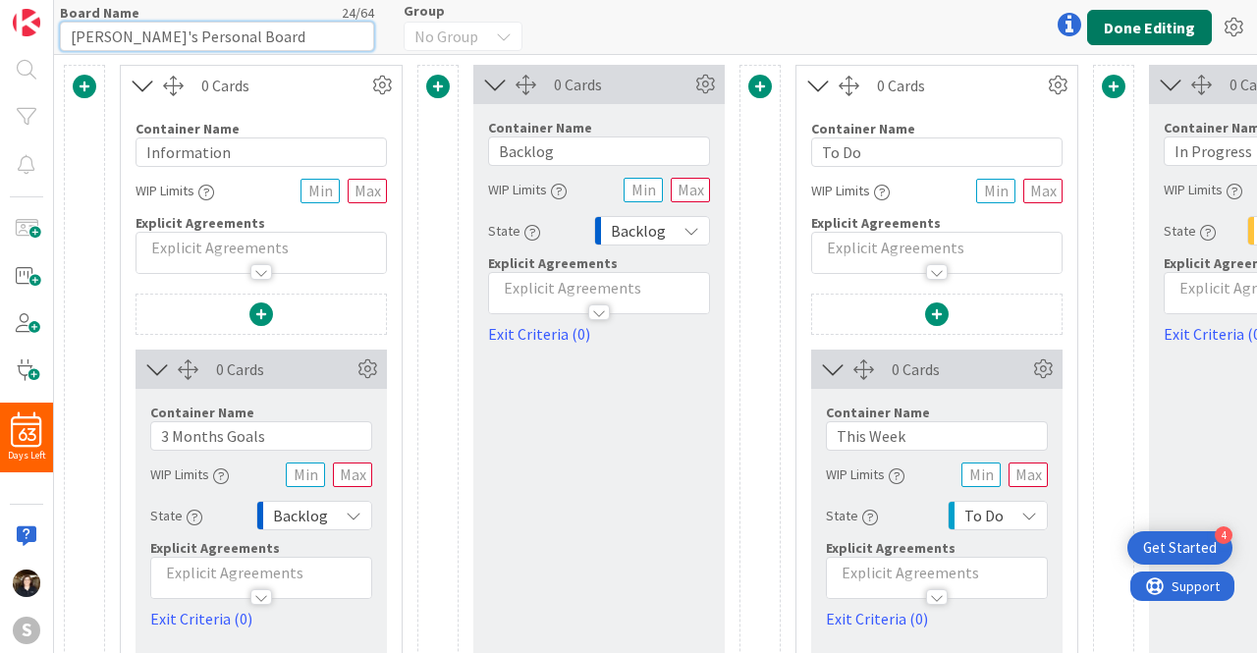
type input "Kristen's Personal Board"
click at [1166, 23] on button "Done Editing" at bounding box center [1149, 27] width 125 height 35
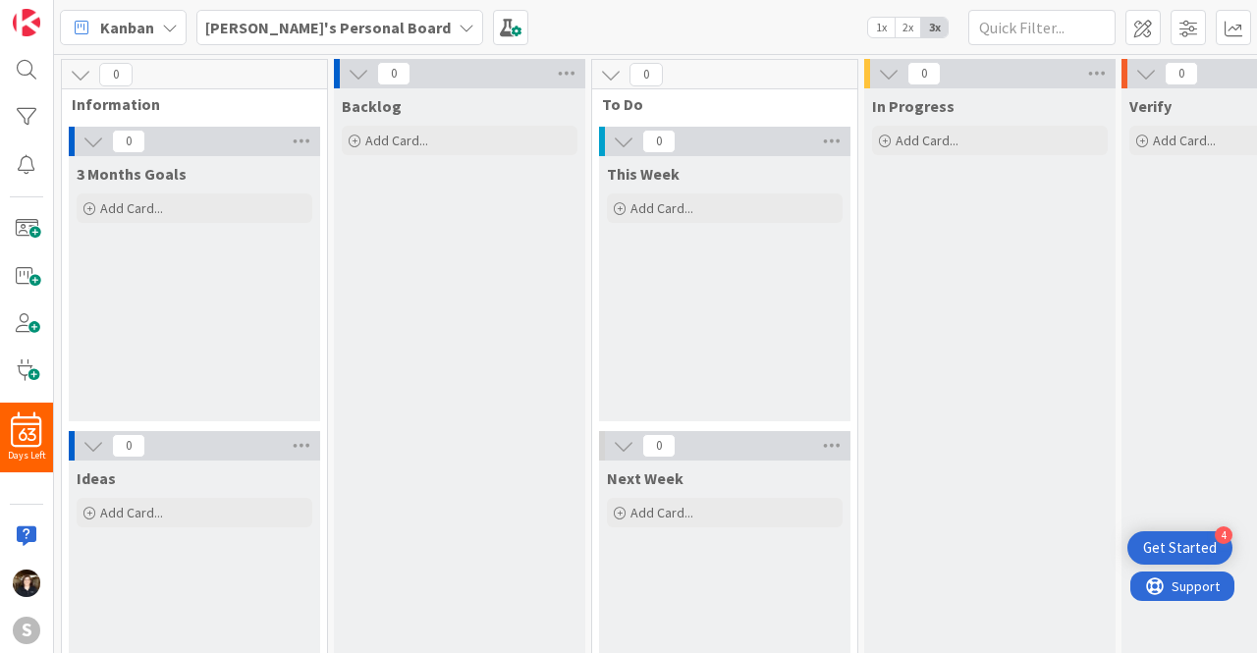
click at [179, 191] on div "3 Months Goals Add Card..." at bounding box center [194, 191] width 251 height 71
click at [493, 27] on span at bounding box center [510, 27] width 35 height 35
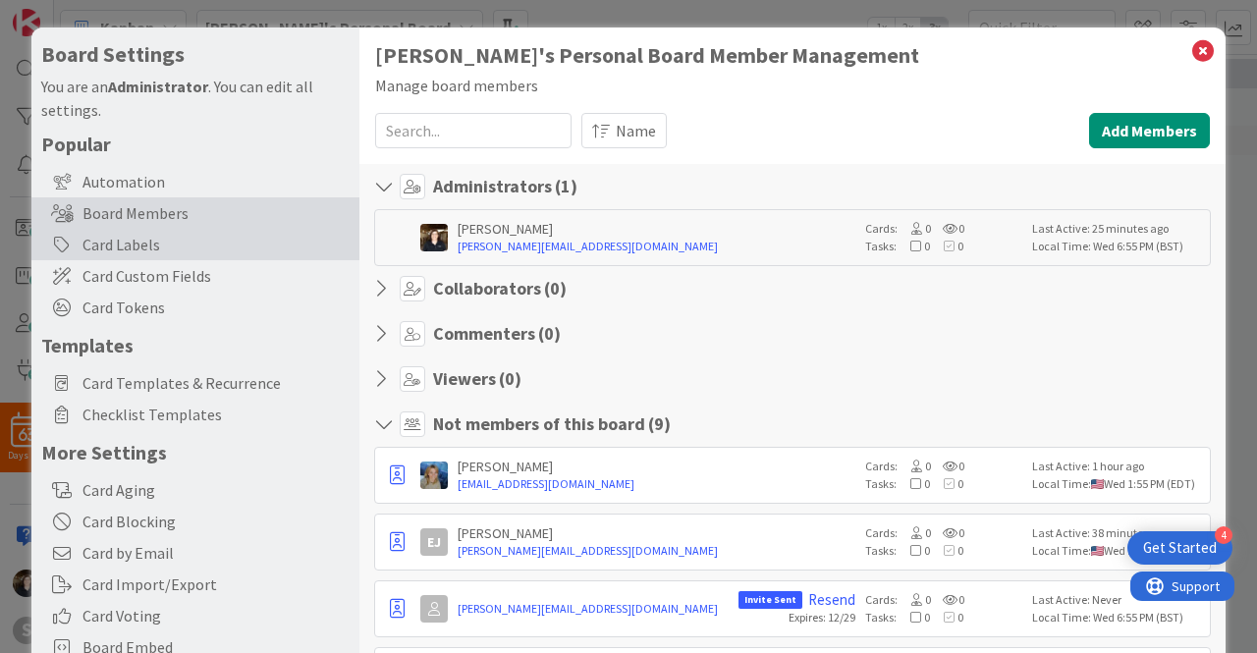
click at [164, 241] on div "Card Labels" at bounding box center [195, 244] width 328 height 31
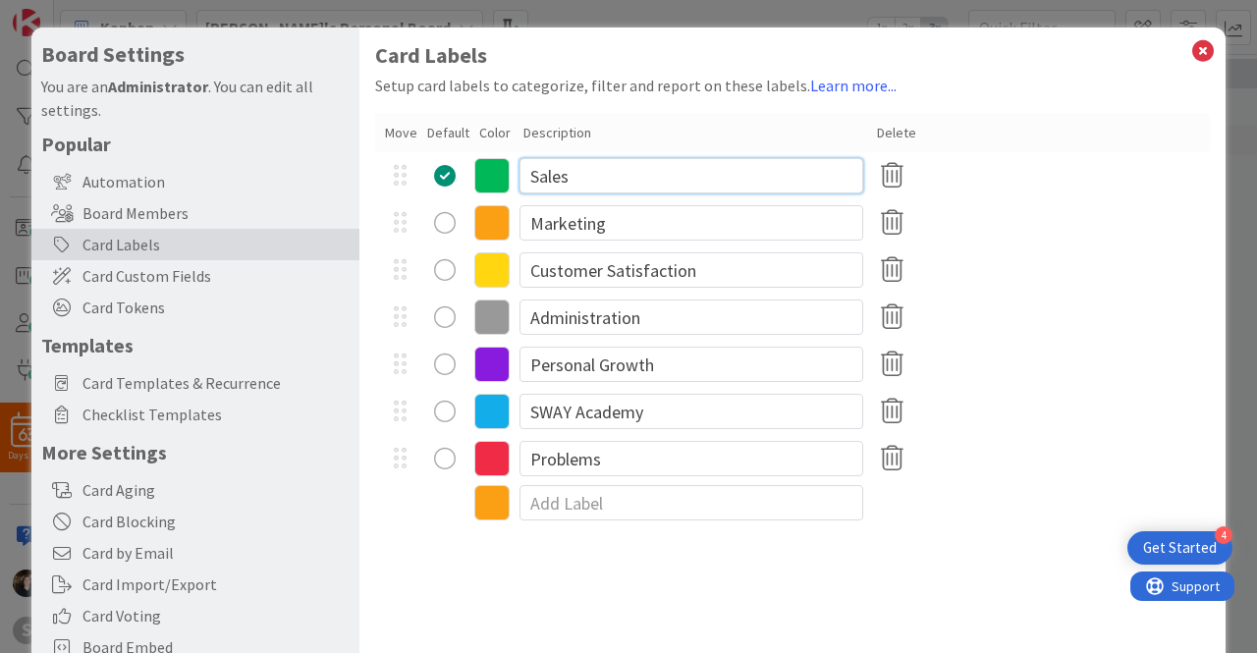
click at [605, 176] on input "Sales" at bounding box center [691, 175] width 344 height 35
drag, startPoint x: 605, startPoint y: 176, endPoint x: 497, endPoint y: 178, distance: 108.0
click at [497, 178] on div "Sales" at bounding box center [792, 175] width 834 height 47
type input "Financial Report"
drag, startPoint x: 632, startPoint y: 233, endPoint x: 615, endPoint y: 219, distance: 22.4
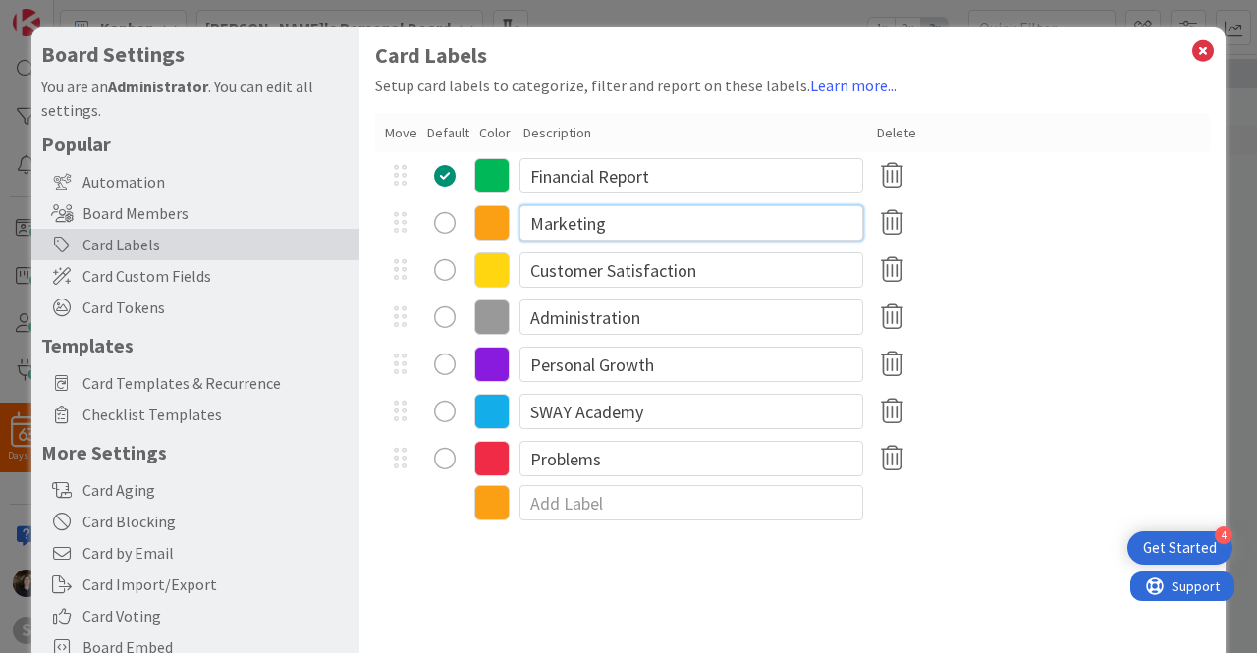
click at [615, 219] on input "Marketing" at bounding box center [691, 222] width 344 height 35
click at [452, 223] on div "radio" at bounding box center [445, 223] width 22 height 22
click at [638, 227] on input "Marketing" at bounding box center [691, 222] width 344 height 35
drag, startPoint x: 638, startPoint y: 227, endPoint x: 516, endPoint y: 220, distance: 121.9
click at [516, 220] on div "Marketing" at bounding box center [792, 222] width 834 height 47
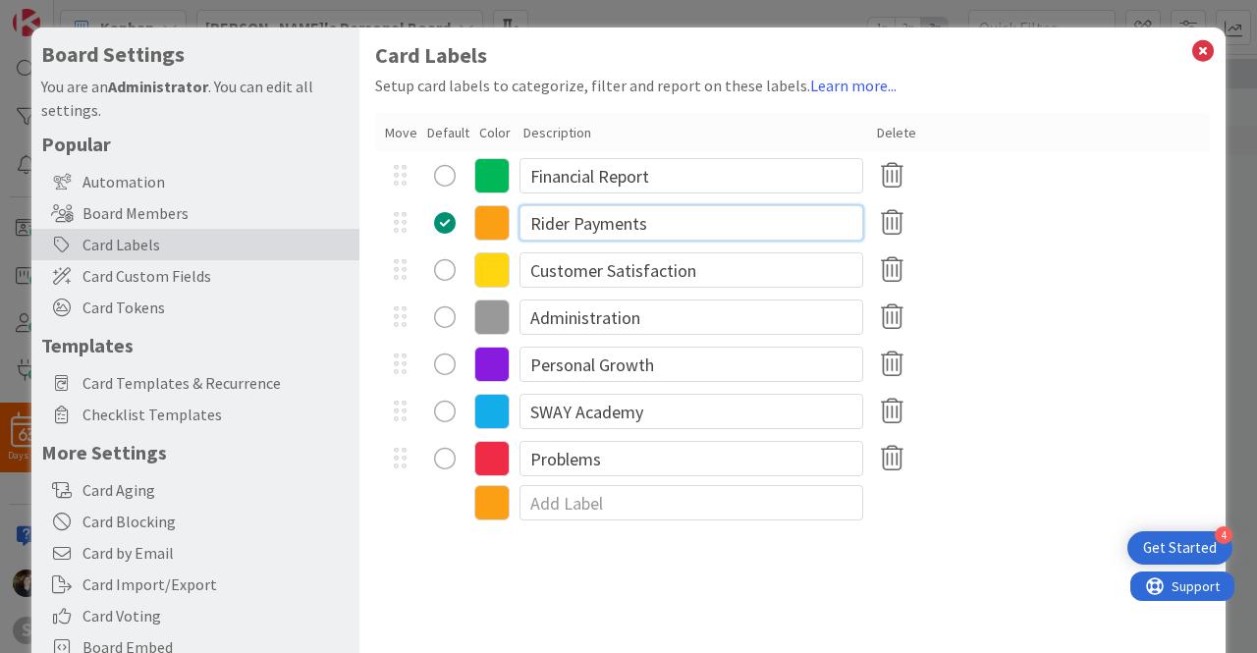
type input "Rider Payments"
click at [740, 261] on input "Customer Satisfaction" at bounding box center [691, 269] width 344 height 35
type input "C"
type input "Payroll"
click at [675, 324] on input "Administration" at bounding box center [691, 316] width 344 height 35
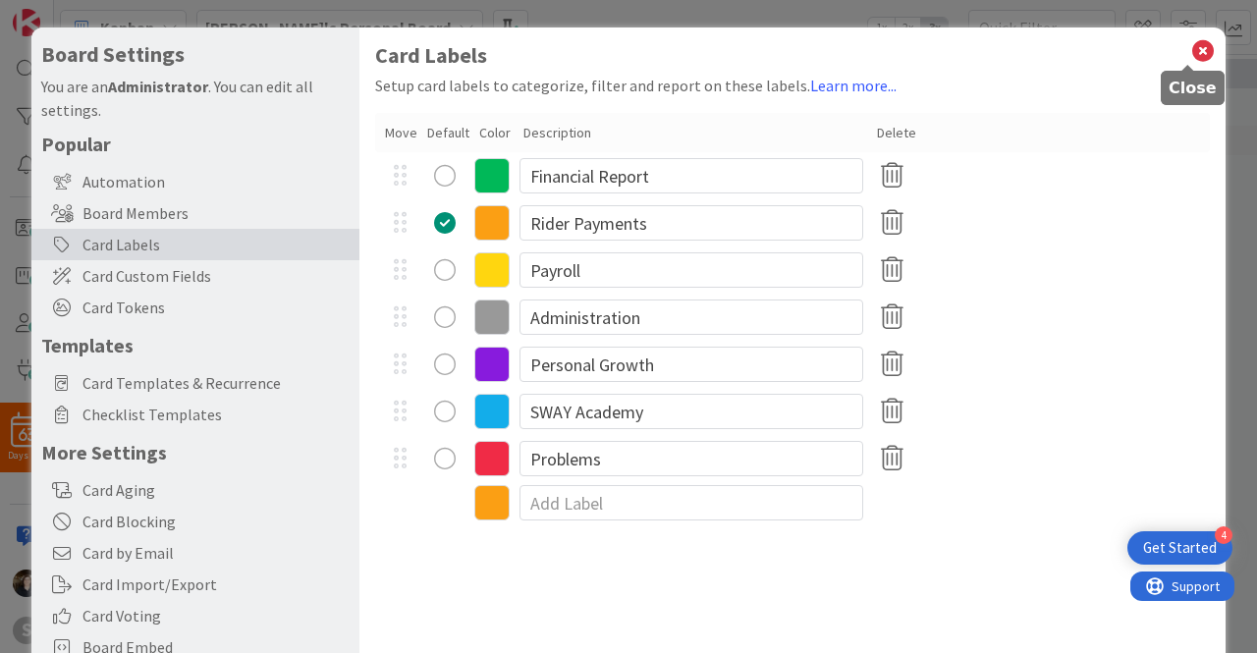
click at [1190, 48] on icon at bounding box center [1203, 50] width 26 height 27
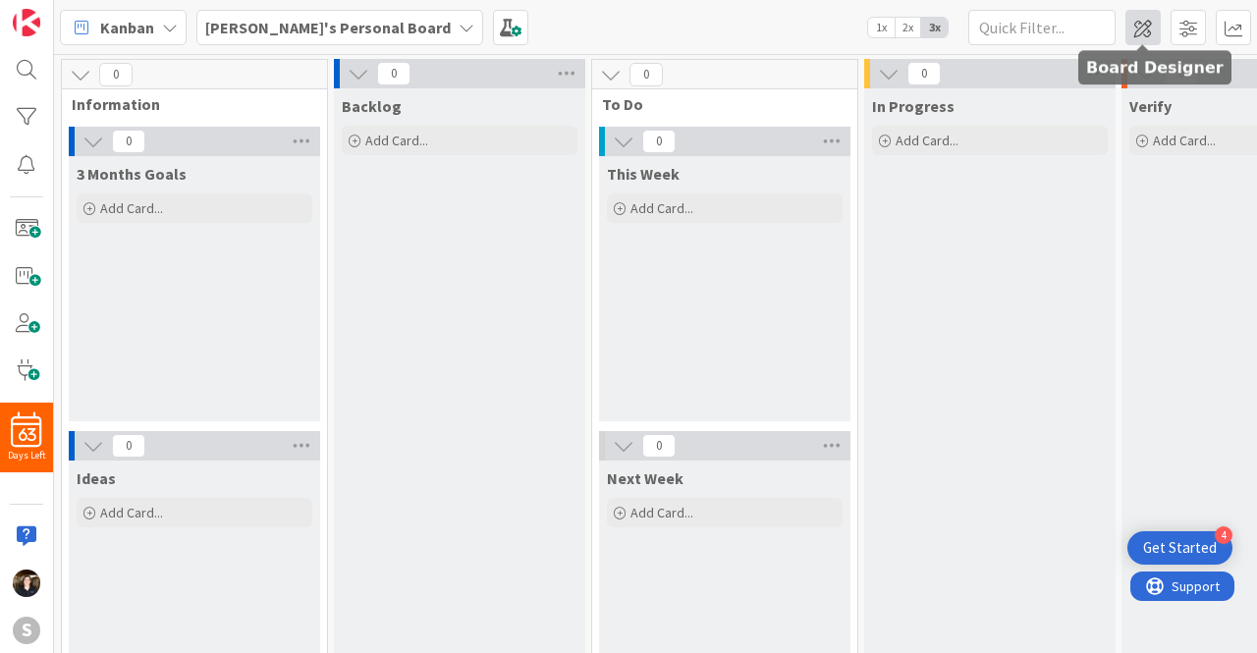
click at [1148, 27] on span at bounding box center [1142, 27] width 35 height 35
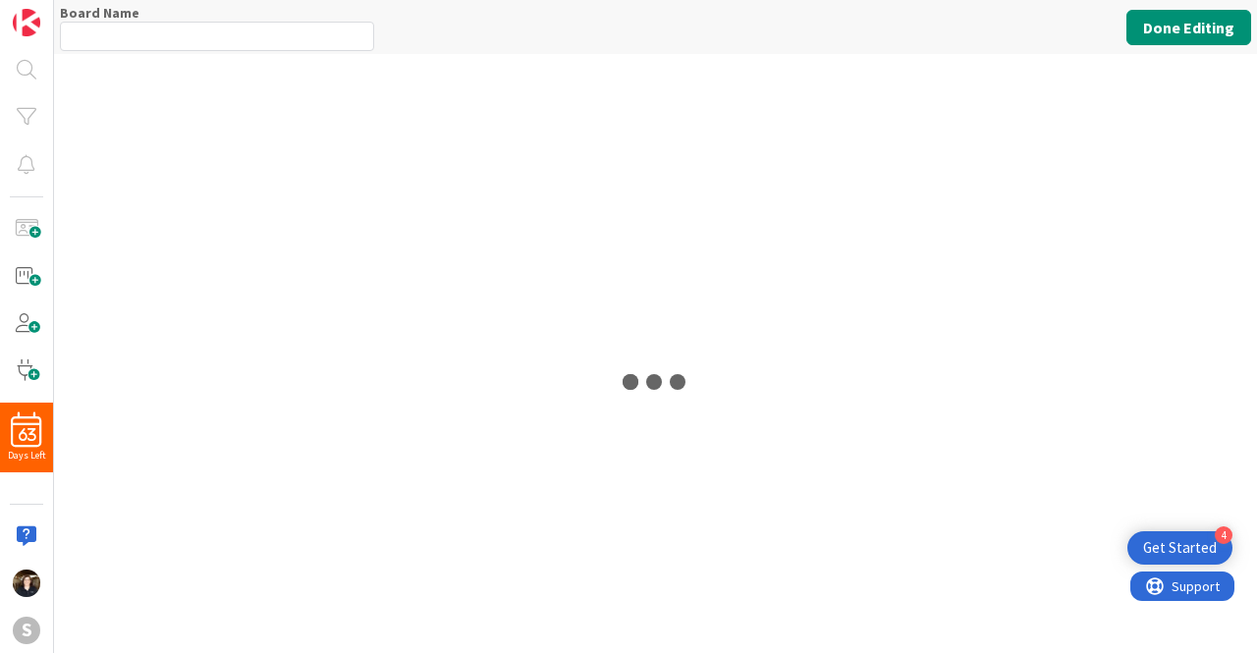
type input "Kristen's Personal Board"
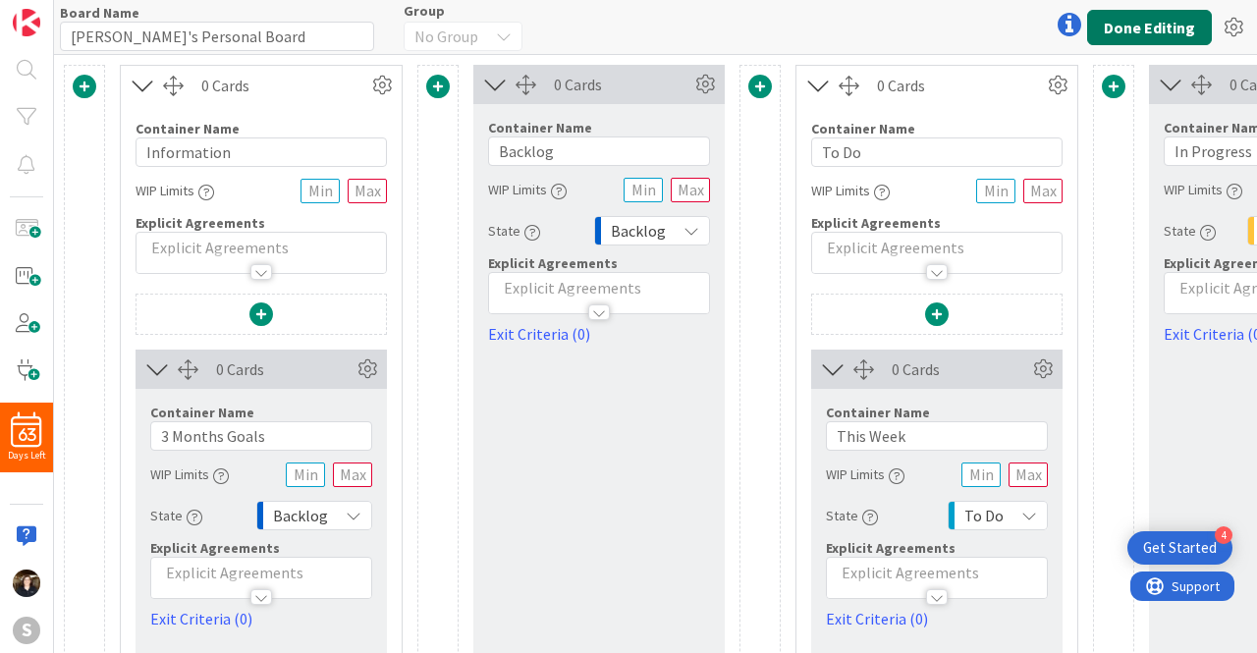
click at [1167, 15] on button "Done Editing" at bounding box center [1149, 27] width 125 height 35
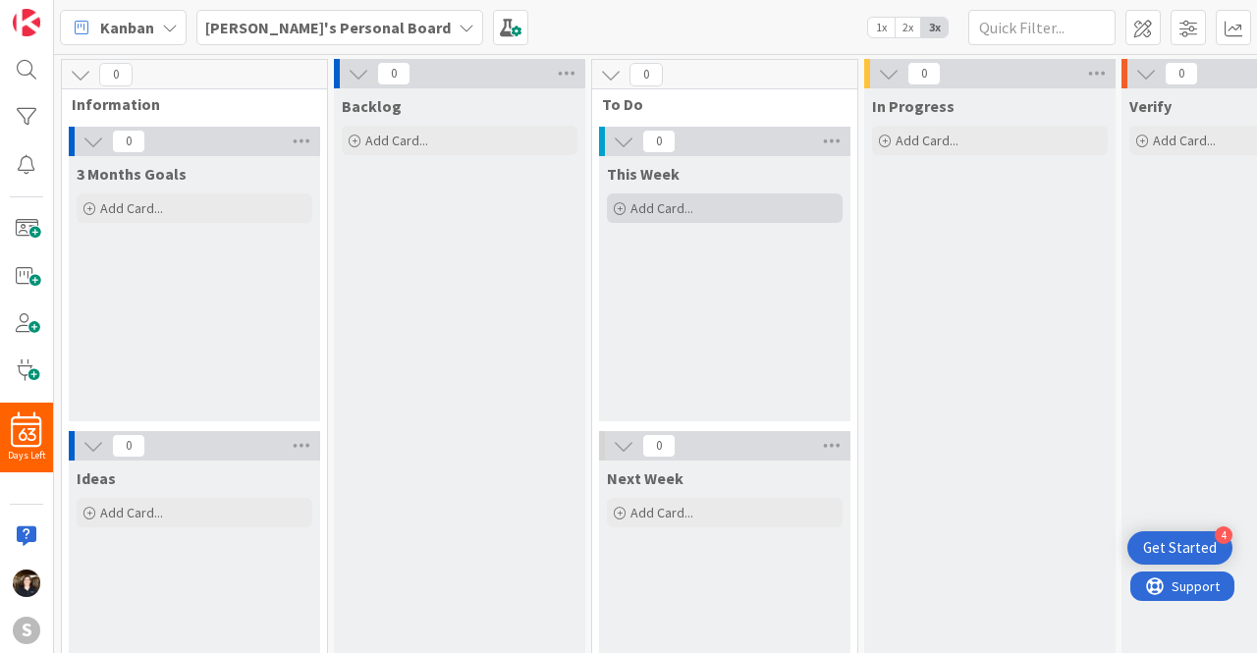
click at [646, 211] on span "Add Card..." at bounding box center [661, 208] width 63 height 18
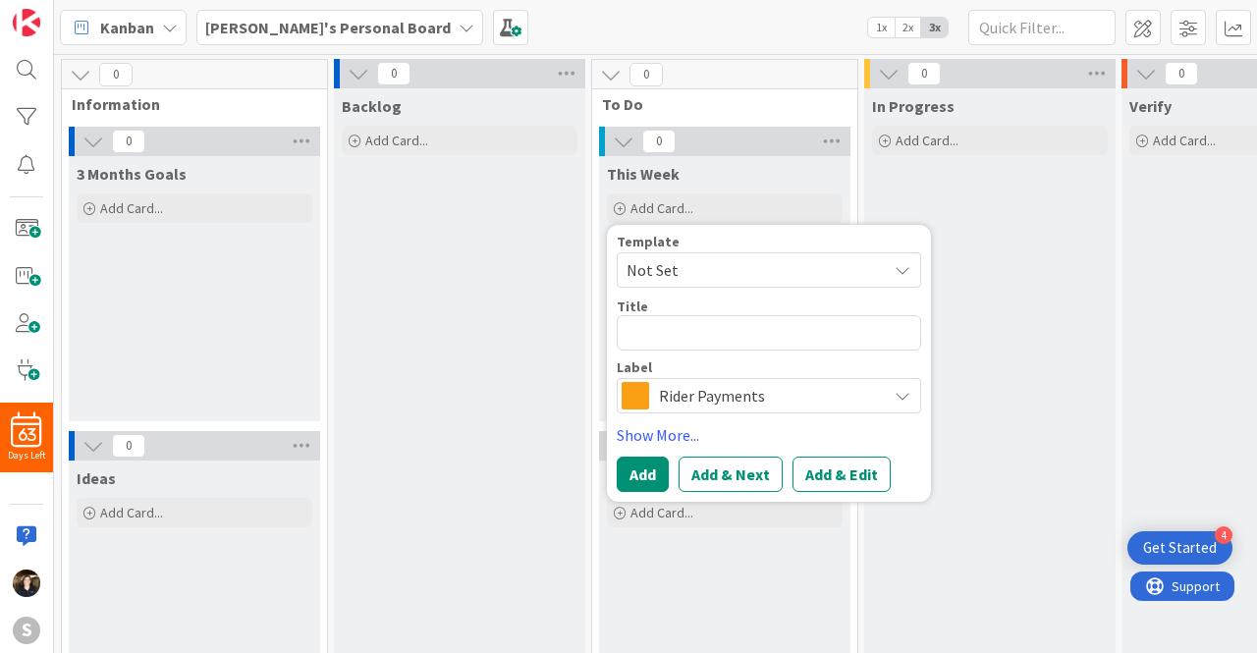
click at [902, 396] on icon at bounding box center [902, 396] width 16 height 16
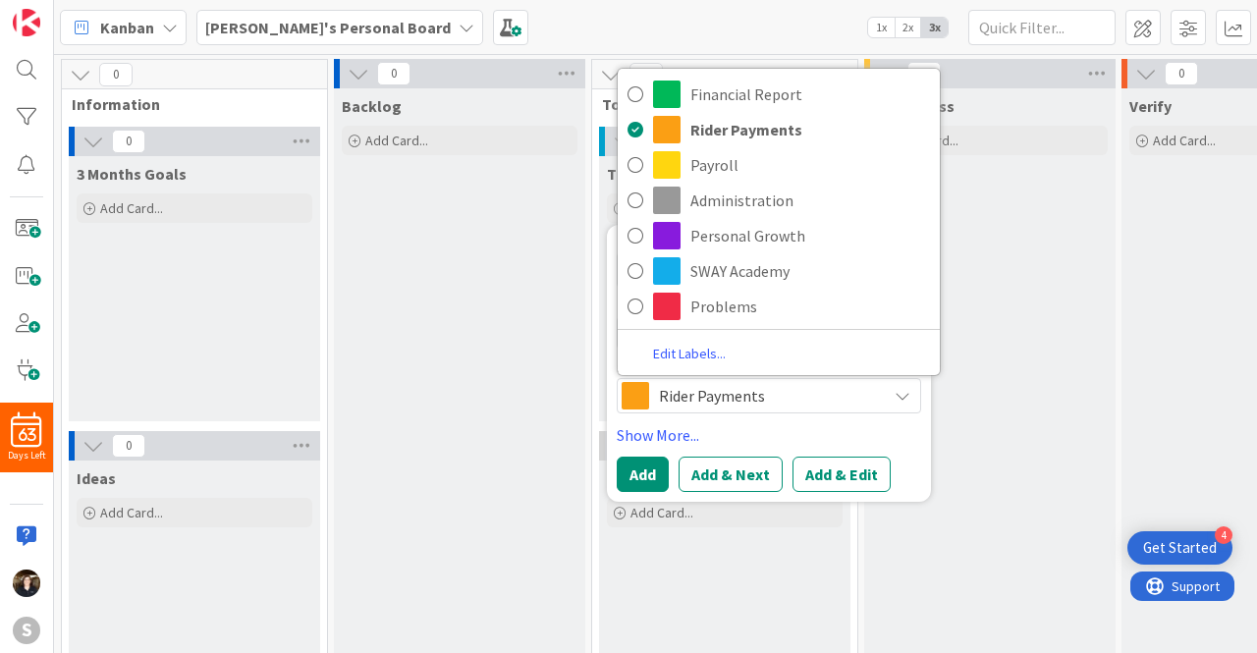
drag, startPoint x: 902, startPoint y: 401, endPoint x: 992, endPoint y: 487, distance: 124.3
drag, startPoint x: 992, startPoint y: 487, endPoint x: 1008, endPoint y: 517, distance: 34.7
click at [1050, 281] on div "In Progress Add Card..." at bounding box center [989, 412] width 251 height 648
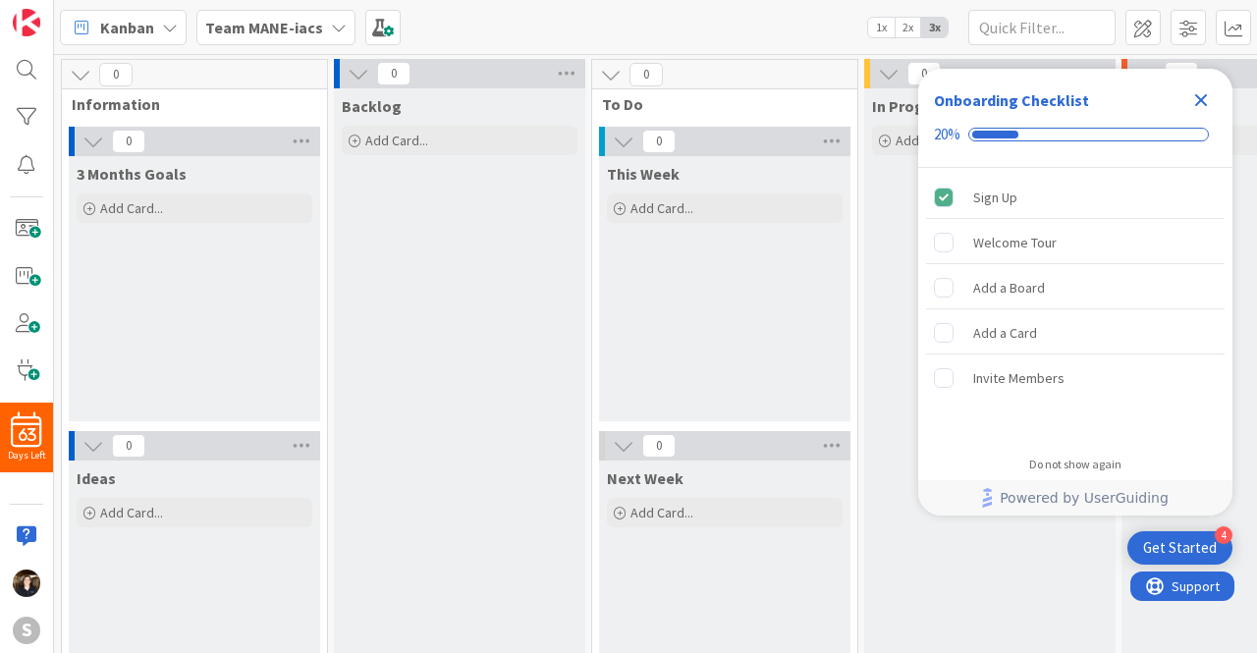
click at [334, 20] on icon at bounding box center [339, 28] width 16 height 16
